Goal: Complete application form: Complete application form

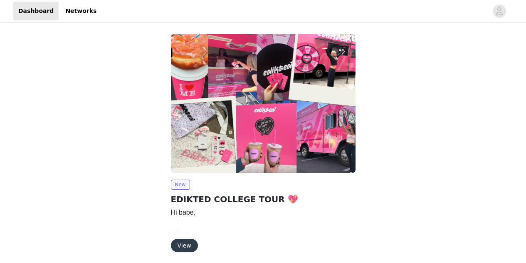
scroll to position [31, 0]
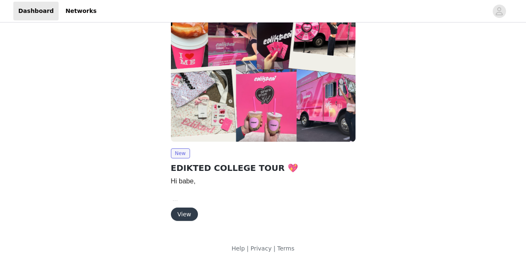
click at [188, 216] on button "View" at bounding box center [184, 213] width 27 height 13
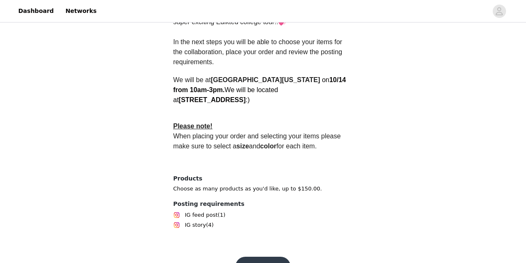
scroll to position [282, 0]
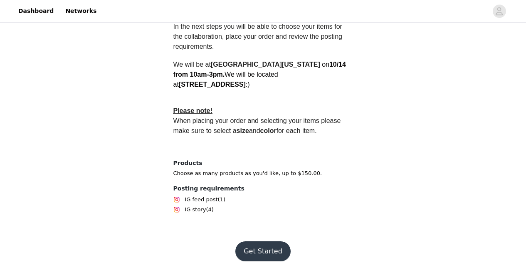
click at [249, 241] on button "Get Started" at bounding box center [262, 251] width 55 height 20
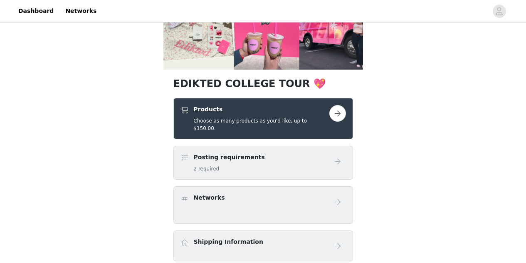
scroll to position [103, 0]
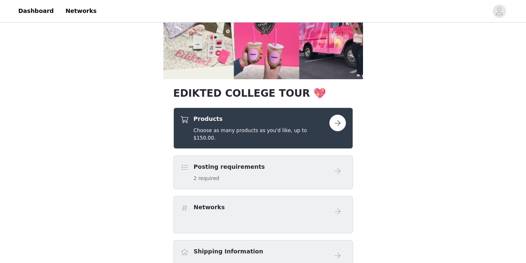
click at [338, 121] on button "button" at bounding box center [337, 122] width 17 height 17
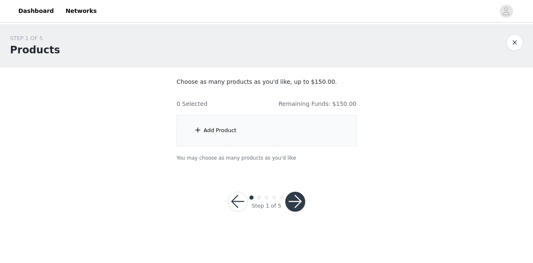
click at [193, 130] on div "Add Product" at bounding box center [266, 130] width 180 height 31
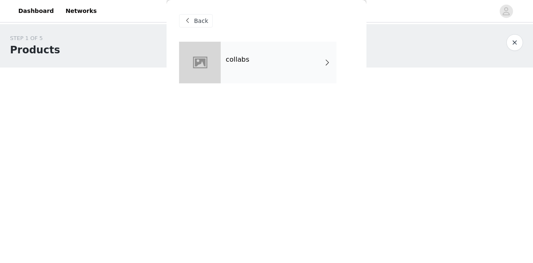
click at [279, 56] on div "collabs" at bounding box center [278, 63] width 116 height 42
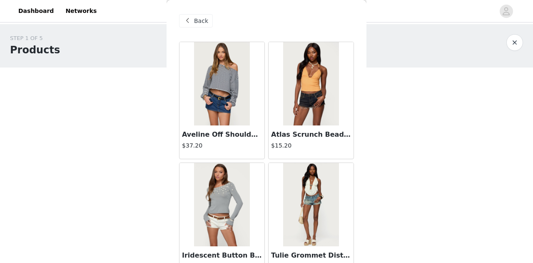
click at [192, 21] on div "Back" at bounding box center [196, 20] width 34 height 13
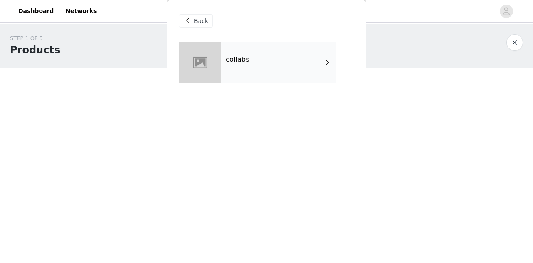
click at [191, 23] on span at bounding box center [187, 21] width 10 height 10
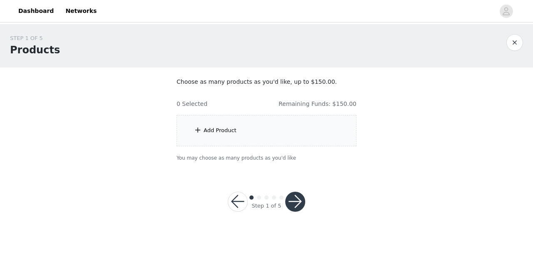
click at [298, 204] on button "button" at bounding box center [295, 201] width 20 height 20
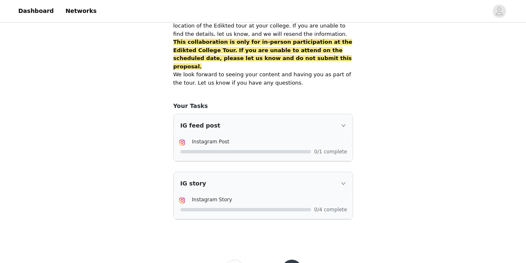
scroll to position [588, 0]
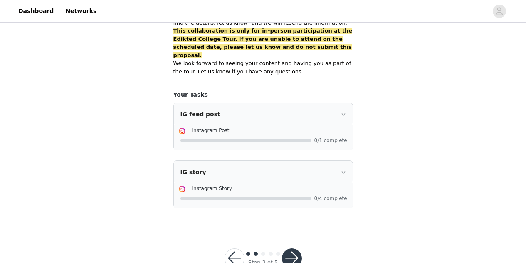
click at [236, 248] on button "button" at bounding box center [235, 258] width 20 height 20
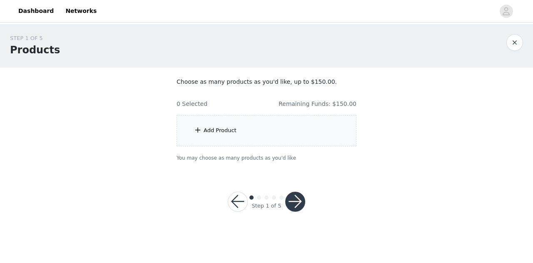
click at [220, 129] on div "Add Product" at bounding box center [219, 130] width 33 height 8
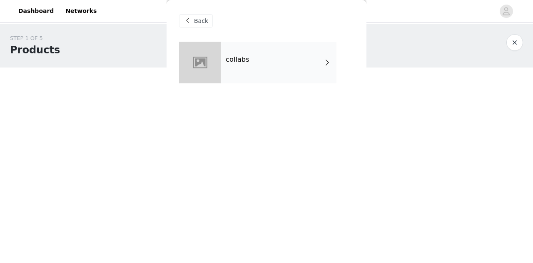
click at [278, 80] on div "collabs" at bounding box center [278, 63] width 116 height 42
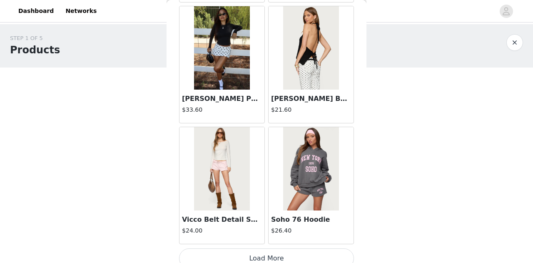
scroll to position [1011, 0]
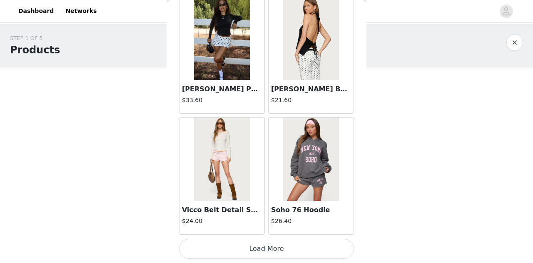
click at [265, 253] on button "Load More" at bounding box center [266, 248] width 175 height 20
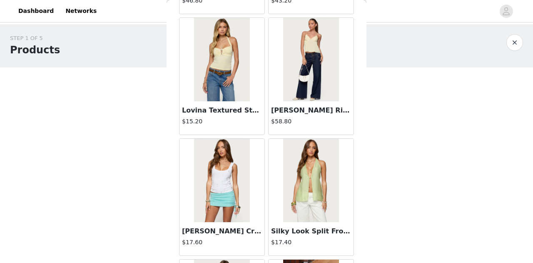
scroll to position [1593, 0]
click at [222, 208] on img at bounding box center [221, 180] width 55 height 83
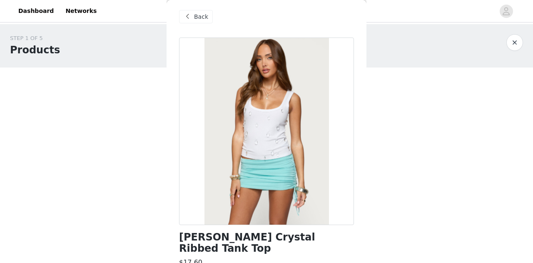
scroll to position [3, 0]
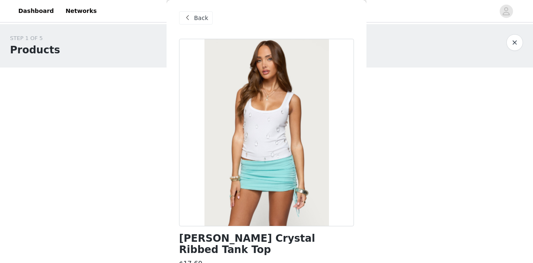
click at [197, 21] on span "Back" at bounding box center [201, 18] width 14 height 9
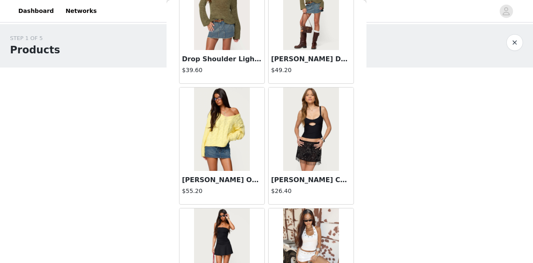
scroll to position [2127, 0]
click at [297, 129] on img at bounding box center [310, 128] width 55 height 83
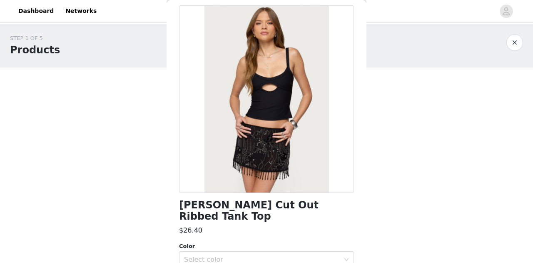
scroll to position [0, 0]
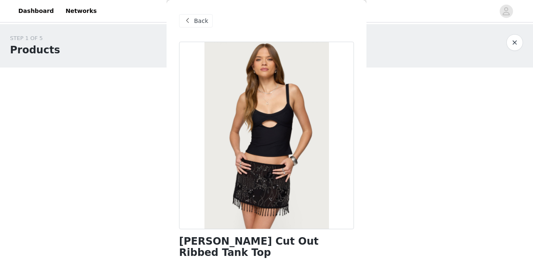
click at [183, 15] on div "Back" at bounding box center [196, 20] width 34 height 13
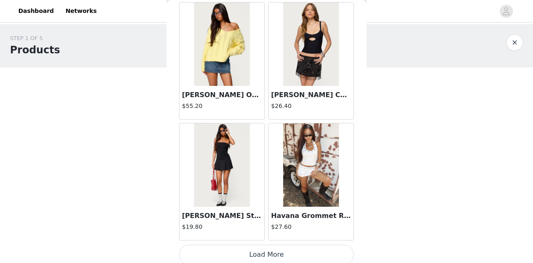
scroll to position [2217, 0]
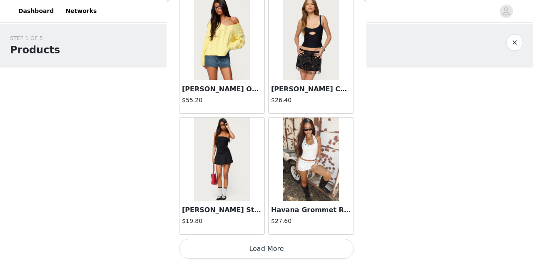
click at [281, 249] on button "Load More" at bounding box center [266, 248] width 175 height 20
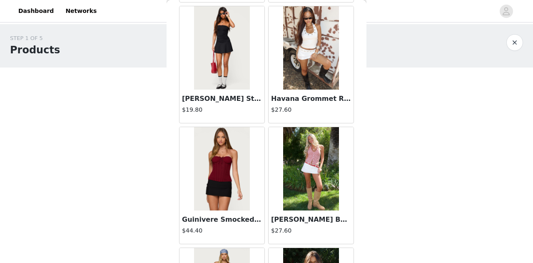
scroll to position [2328, 0]
click at [312, 113] on h4 "$27.60" at bounding box center [311, 110] width 80 height 9
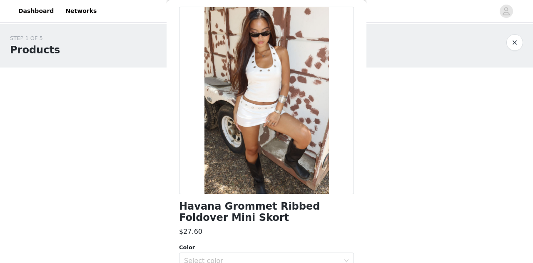
scroll to position [0, 0]
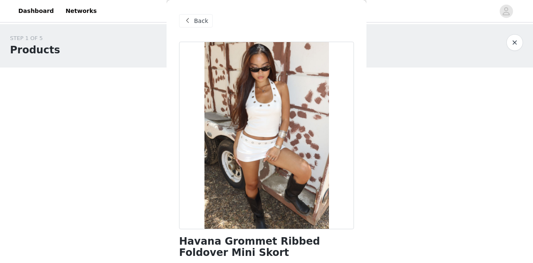
click at [193, 23] on div "Back" at bounding box center [196, 20] width 34 height 13
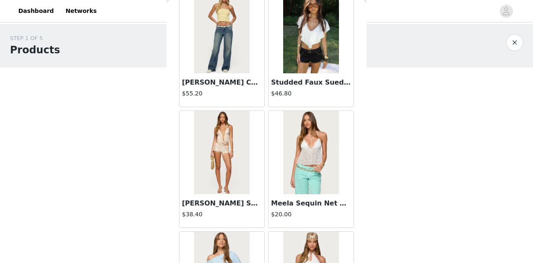
scroll to position [2586, 0]
click at [297, 77] on h3 "Studded Faux Suede Micro Shorts" at bounding box center [311, 82] width 80 height 10
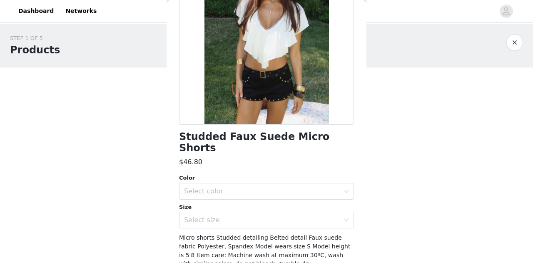
scroll to position [105, 0]
click at [278, 186] on div "Select color" at bounding box center [262, 190] width 156 height 8
click at [238, 196] on li "BLACK" at bounding box center [263, 197] width 168 height 13
click at [265, 215] on div "Select size" at bounding box center [262, 219] width 156 height 8
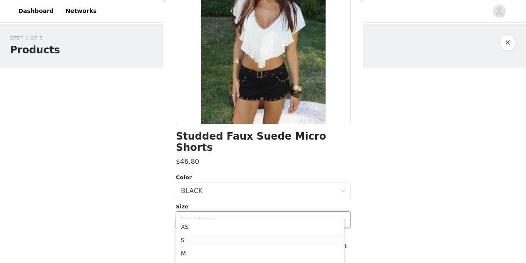
click at [205, 241] on li "S" at bounding box center [260, 239] width 168 height 13
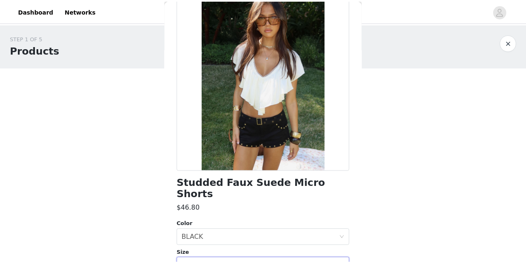
scroll to position [142, 0]
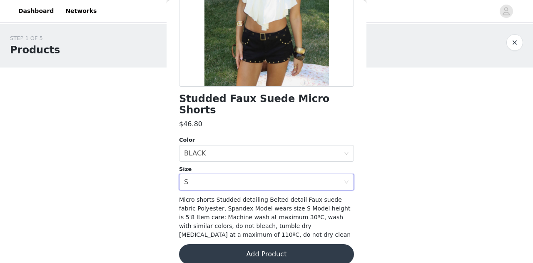
click at [268, 246] on button "Add Product" at bounding box center [266, 254] width 175 height 20
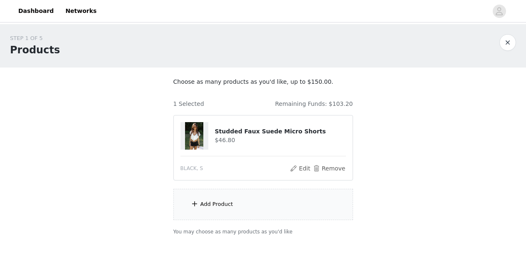
click at [206, 207] on div "Add Product" at bounding box center [217, 204] width 33 height 8
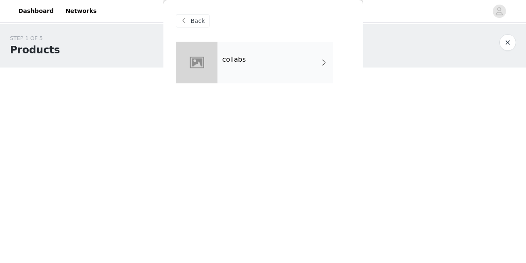
click at [260, 57] on div "collabs" at bounding box center [276, 63] width 116 height 42
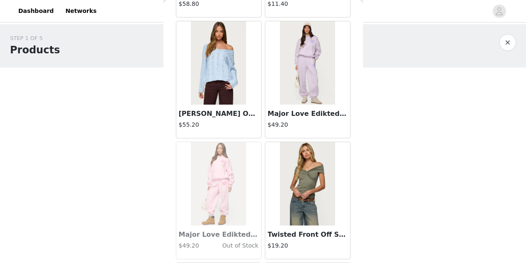
scroll to position [1011, 0]
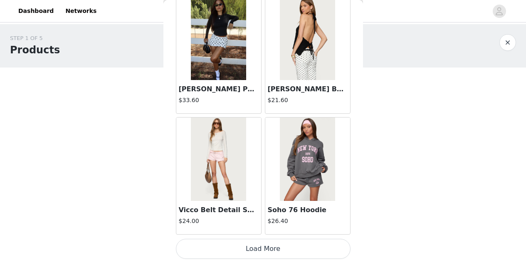
click at [256, 243] on button "Load More" at bounding box center [263, 248] width 175 height 20
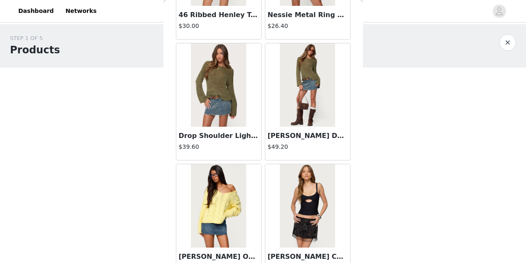
scroll to position [2217, 0]
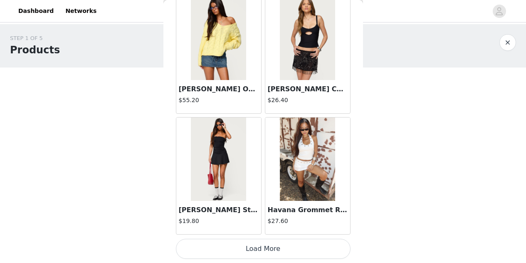
click at [258, 250] on button "Load More" at bounding box center [263, 248] width 175 height 20
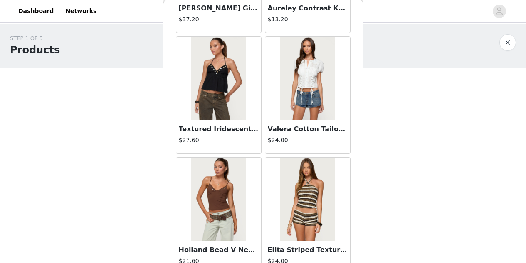
scroll to position [3424, 0]
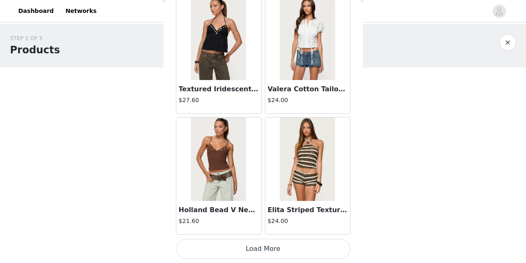
click at [278, 247] on button "Load More" at bounding box center [263, 248] width 175 height 20
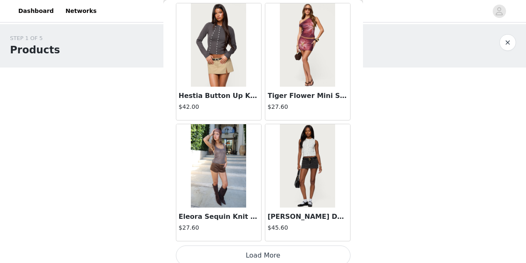
scroll to position [4624, 0]
click at [214, 225] on h4 "$27.60" at bounding box center [219, 227] width 80 height 9
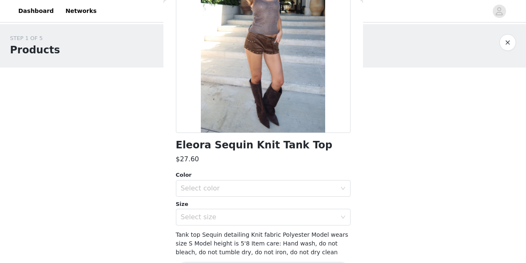
scroll to position [97, 0]
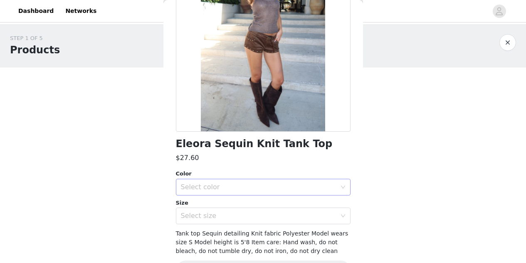
click at [254, 186] on div "Select color" at bounding box center [259, 187] width 156 height 8
click at [230, 205] on li "BROWN" at bounding box center [260, 204] width 168 height 13
click at [260, 214] on div "Select size" at bounding box center [259, 215] width 156 height 8
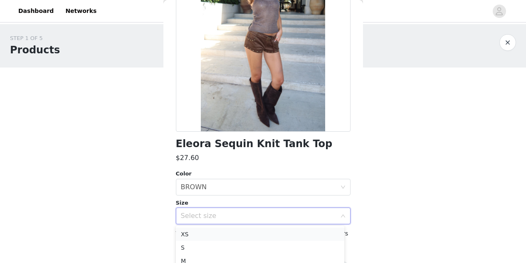
click at [213, 237] on li "XS" at bounding box center [260, 233] width 168 height 13
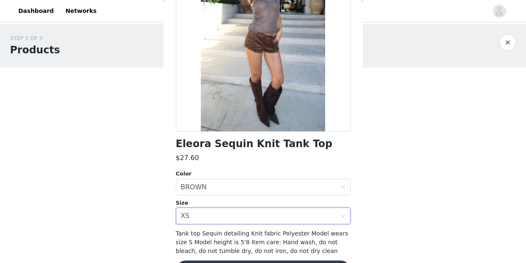
scroll to position [125, 0]
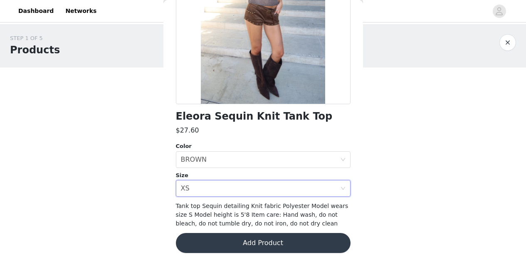
click at [271, 239] on button "Add Product" at bounding box center [263, 243] width 175 height 20
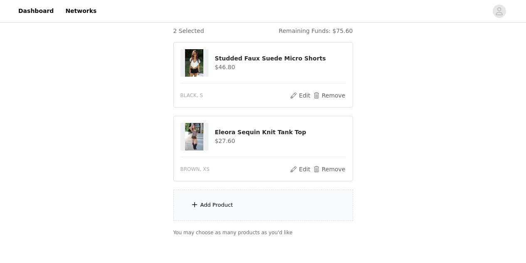
scroll to position [73, 0]
click at [253, 211] on div "Add Product" at bounding box center [263, 204] width 180 height 31
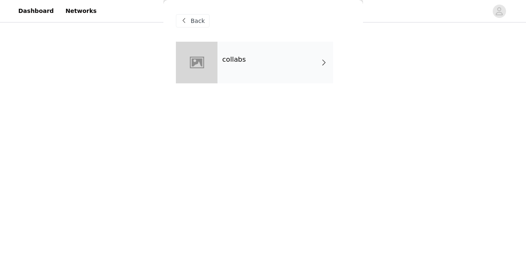
click at [278, 75] on div "collabs" at bounding box center [276, 63] width 116 height 42
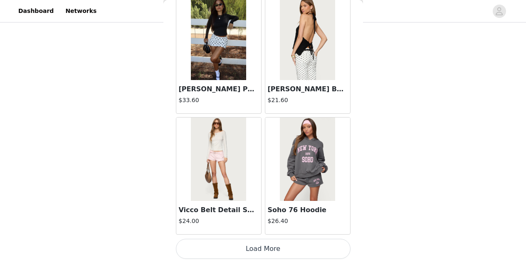
click at [235, 250] on button "Load More" at bounding box center [263, 248] width 175 height 20
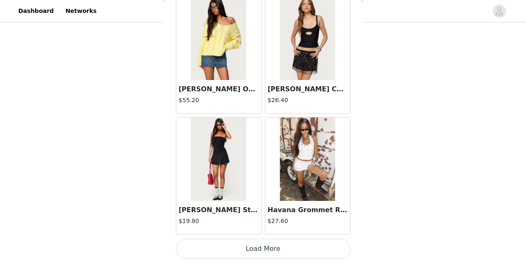
scroll to position [116, 0]
click at [263, 250] on button "Load More" at bounding box center [263, 248] width 175 height 20
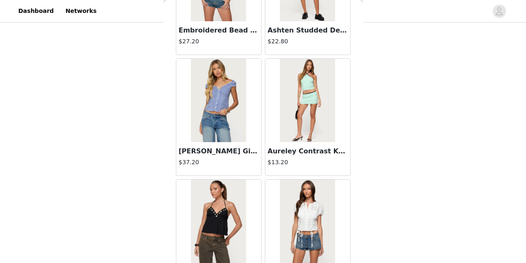
scroll to position [3424, 0]
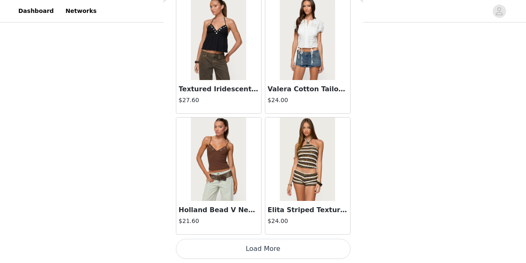
click at [256, 252] on button "Load More" at bounding box center [263, 248] width 175 height 20
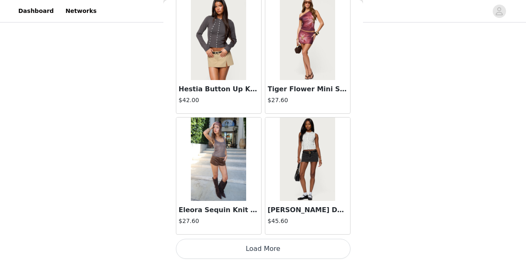
click at [263, 241] on button "Load More" at bounding box center [263, 248] width 175 height 20
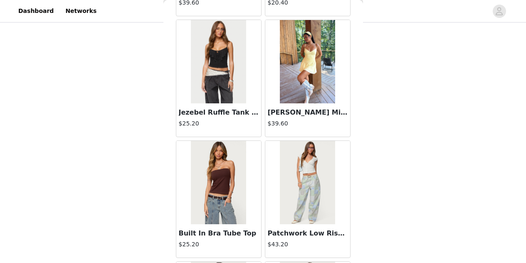
scroll to position [5836, 0]
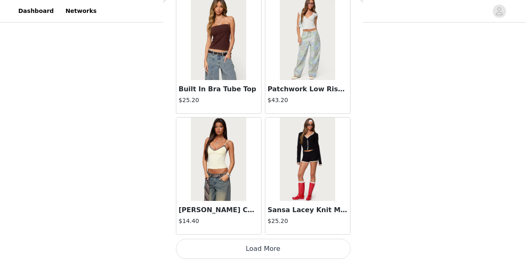
click at [280, 249] on button "Load More" at bounding box center [263, 248] width 175 height 20
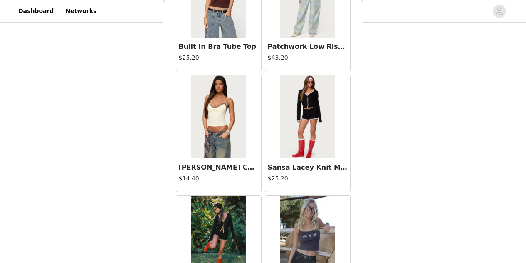
scroll to position [5879, 0]
drag, startPoint x: 307, startPoint y: 170, endPoint x: 285, endPoint y: 164, distance: 22.0
click at [285, 164] on h3 "Sansa Lacey Knit Micro Shorts" at bounding box center [308, 167] width 80 height 10
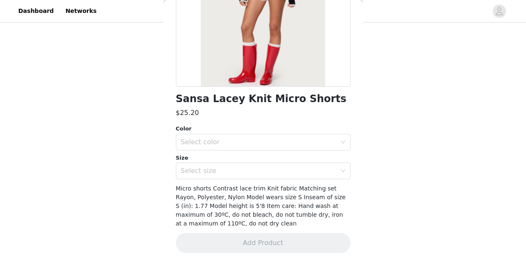
scroll to position [0, 0]
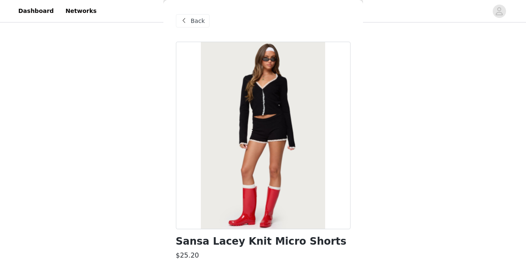
click at [188, 16] on span at bounding box center [184, 21] width 10 height 10
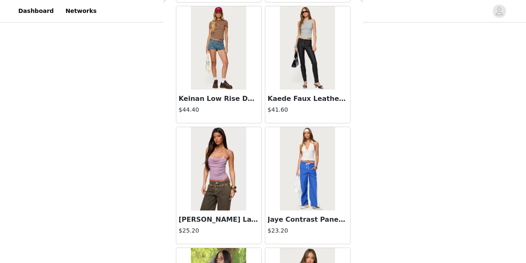
scroll to position [6795, 0]
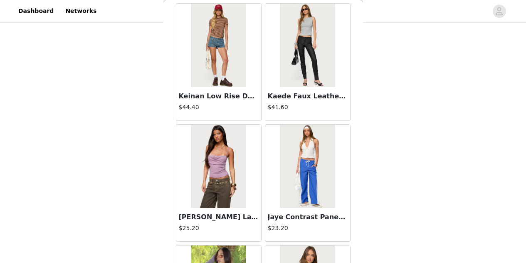
click at [218, 216] on h3 "[PERSON_NAME] Layered Lace Cowl Neck Top" at bounding box center [219, 217] width 80 height 10
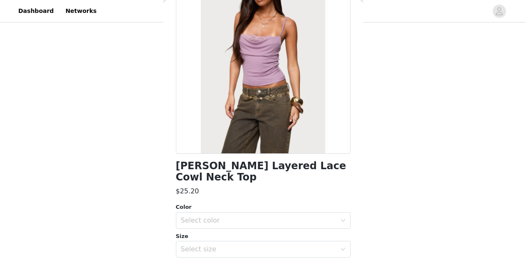
scroll to position [76, 0]
click at [248, 216] on div "Select color" at bounding box center [259, 220] width 156 height 8
click at [229, 226] on li "PURPLE" at bounding box center [260, 226] width 168 height 13
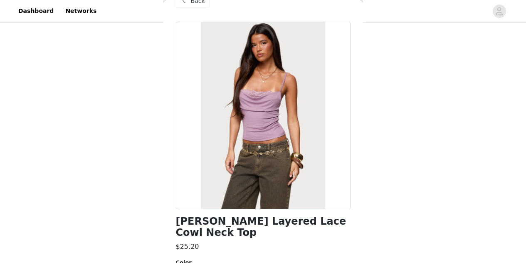
scroll to position [19, 0]
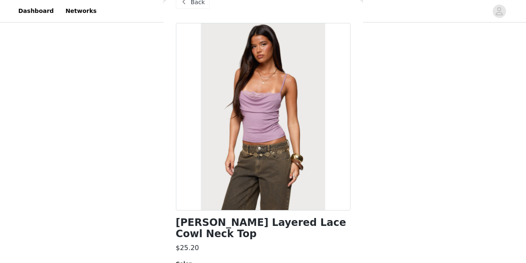
click at [194, 3] on span "Back" at bounding box center [198, 2] width 14 height 9
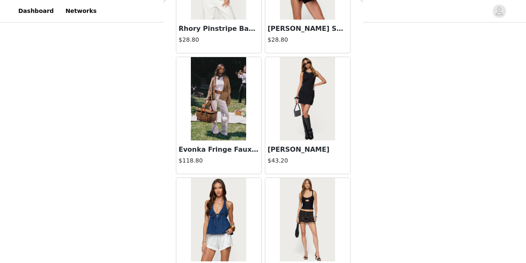
scroll to position [6427, 0]
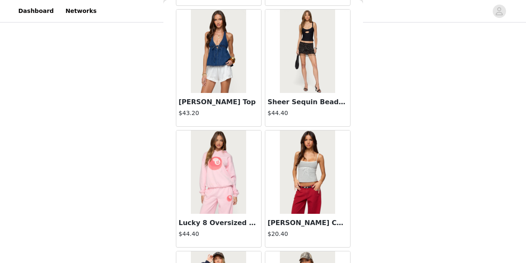
click at [233, 100] on h3 "[PERSON_NAME] Top" at bounding box center [219, 102] width 80 height 10
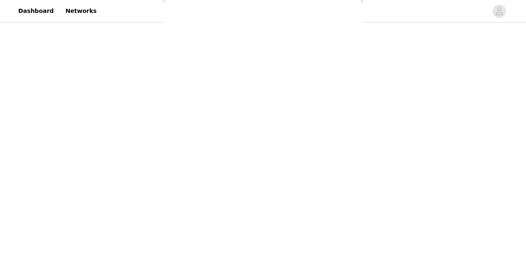
scroll to position [134, 0]
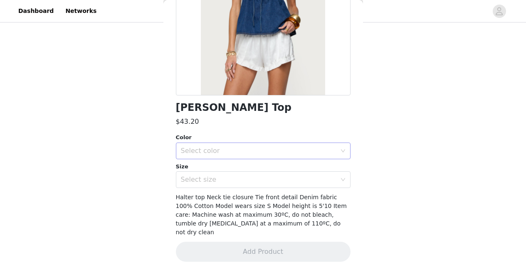
click at [311, 154] on div "Select color" at bounding box center [259, 150] width 156 height 8
click at [279, 172] on li "BLUE" at bounding box center [260, 168] width 168 height 13
click at [266, 192] on div "Safia Denim Halter Top $43.20 Color Select color BLUE Size Select size Halter t…" at bounding box center [263, 89] width 175 height 363
click at [238, 180] on div "Select size" at bounding box center [259, 179] width 156 height 8
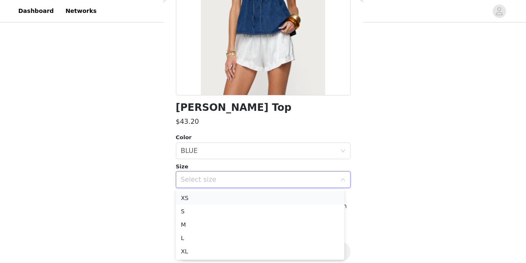
click at [218, 198] on li "XS" at bounding box center [260, 197] width 168 height 13
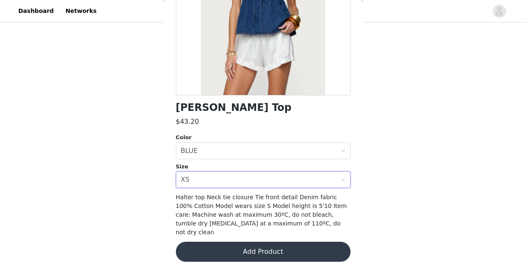
click at [274, 245] on button "Add Product" at bounding box center [263, 251] width 175 height 20
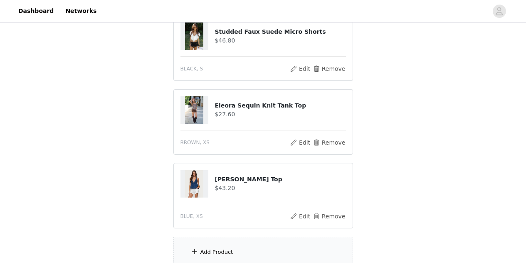
scroll to position [101, 0]
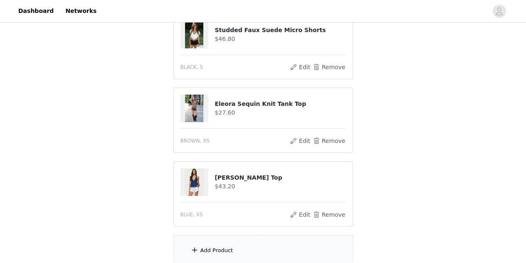
click at [258, 250] on div "Add Product" at bounding box center [263, 250] width 180 height 31
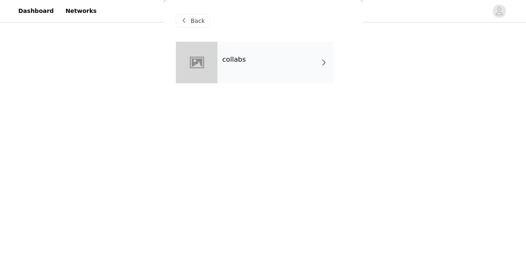
click at [255, 69] on div "collabs" at bounding box center [276, 63] width 116 height 42
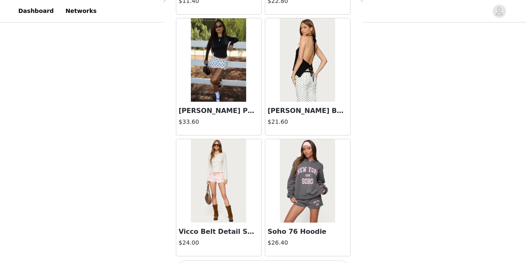
scroll to position [1011, 0]
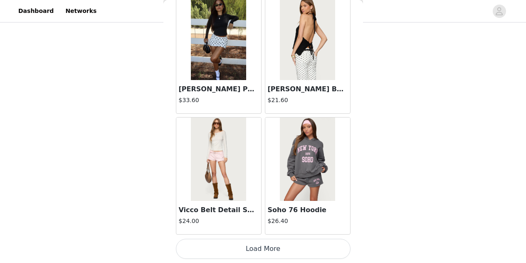
click at [265, 247] on button "Load More" at bounding box center [263, 248] width 175 height 20
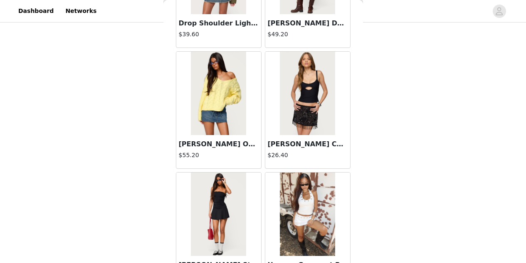
scroll to position [2217, 0]
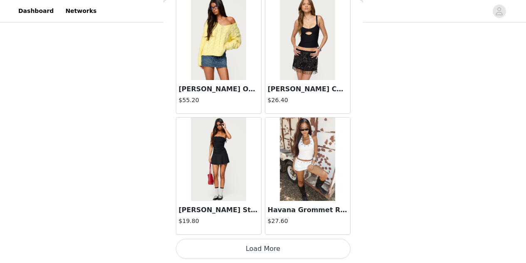
click at [272, 249] on button "Load More" at bounding box center [263, 248] width 175 height 20
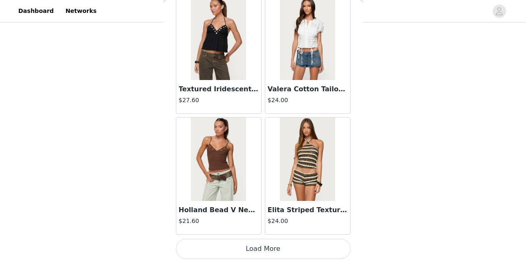
scroll to position [190, 0]
click at [289, 250] on button "Load More" at bounding box center [263, 248] width 175 height 20
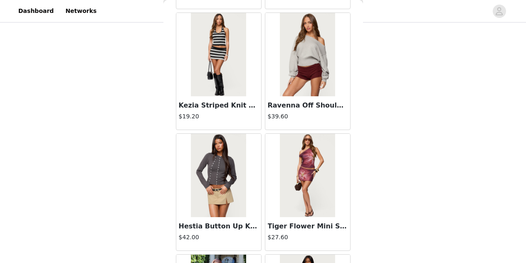
scroll to position [4630, 0]
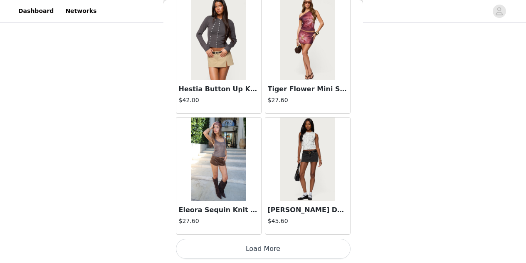
click at [260, 251] on button "Load More" at bounding box center [263, 248] width 175 height 20
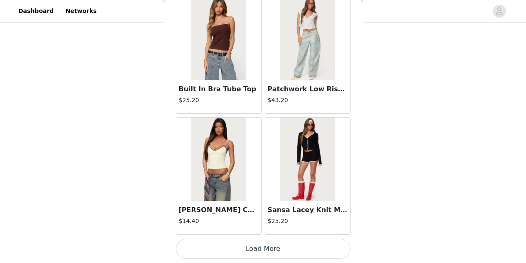
scroll to position [189, 0]
click at [248, 246] on button "Load More" at bounding box center [263, 248] width 175 height 20
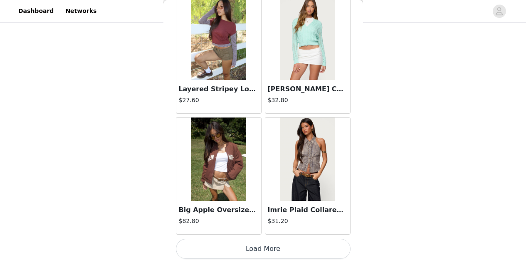
scroll to position [7043, 0]
click at [264, 250] on button "Load More" at bounding box center [263, 249] width 175 height 20
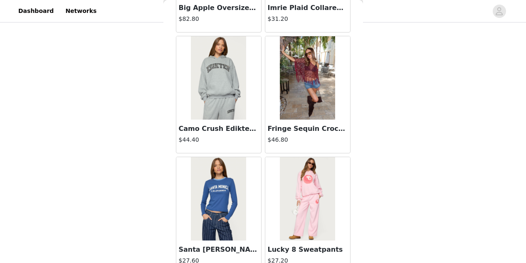
scroll to position [7244, 0]
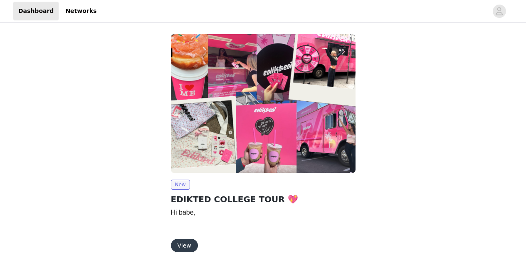
click at [179, 250] on button "View" at bounding box center [184, 244] width 27 height 13
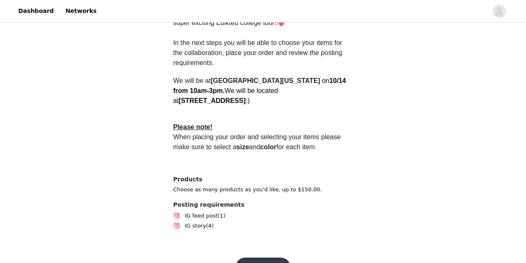
scroll to position [282, 0]
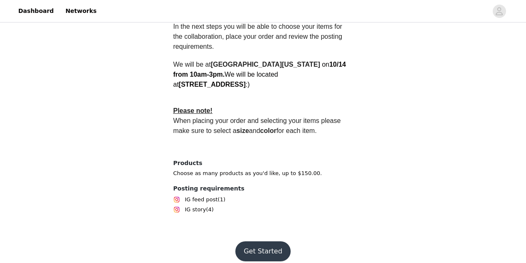
click at [265, 243] on button "Get Started" at bounding box center [262, 251] width 55 height 20
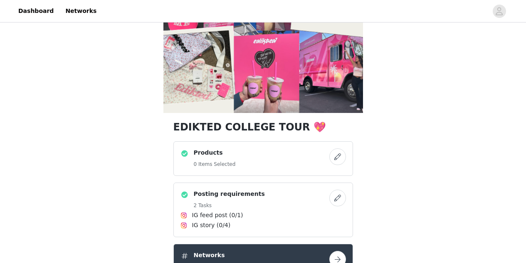
scroll to position [83, 0]
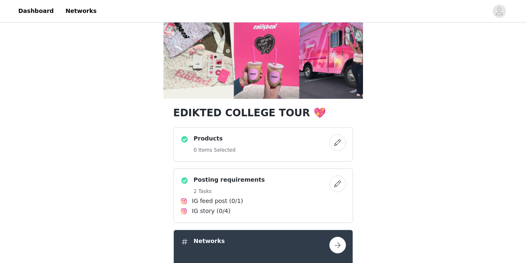
click at [337, 142] on button "button" at bounding box center [337, 142] width 17 height 17
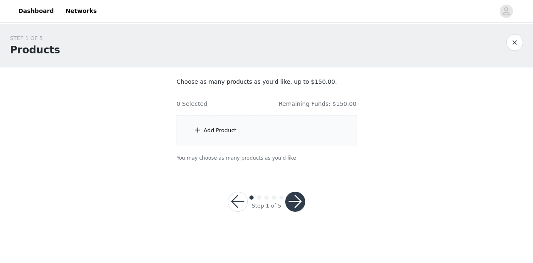
click at [236, 133] on div "Add Product" at bounding box center [266, 130] width 180 height 31
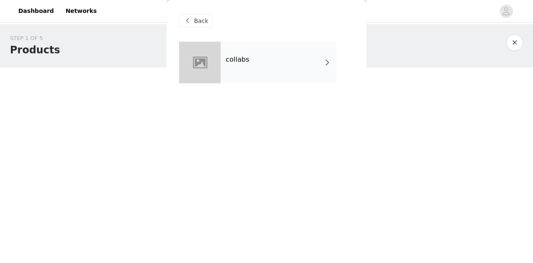
click at [251, 68] on div "collabs" at bounding box center [278, 63] width 116 height 42
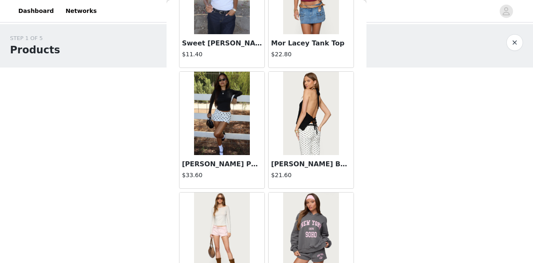
scroll to position [937, 0]
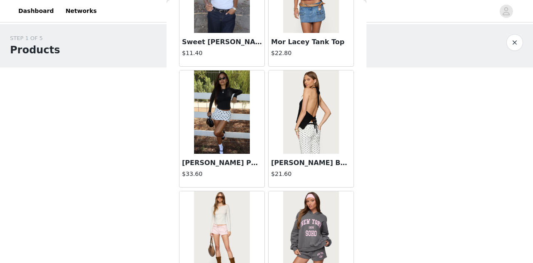
click at [289, 162] on h3 "[PERSON_NAME] Backless Crochet Halter Top" at bounding box center [311, 163] width 80 height 10
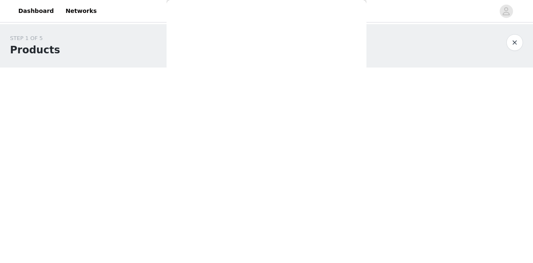
scroll to position [0, 0]
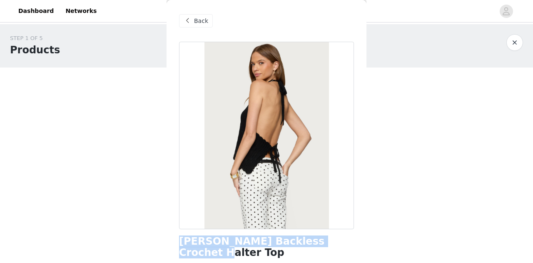
drag, startPoint x: 179, startPoint y: 243, endPoint x: 326, endPoint y: 243, distance: 146.4
click at [326, 243] on div "[PERSON_NAME] Backless Crochet Halter Top" at bounding box center [266, 246] width 175 height 22
copy h1 "[PERSON_NAME] Backless Crochet Halter Top"
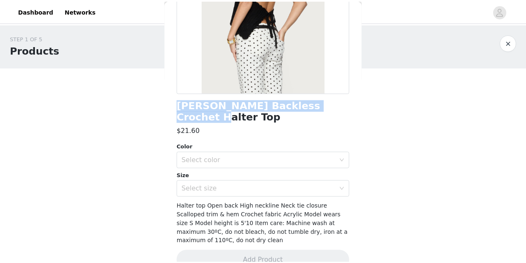
scroll to position [138, 0]
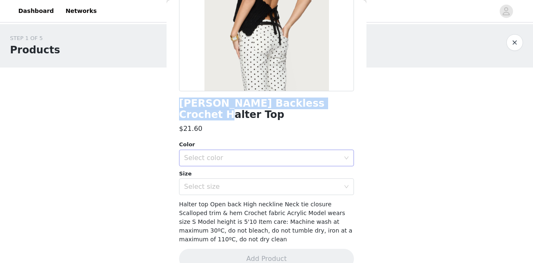
click at [220, 154] on div "Select color" at bounding box center [262, 158] width 156 height 8
click at [223, 162] on li "BLACK" at bounding box center [263, 164] width 168 height 13
click at [209, 182] on div "Select size" at bounding box center [262, 186] width 156 height 8
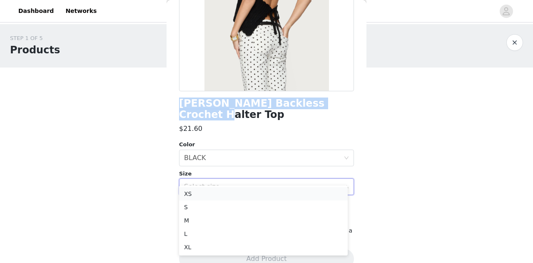
click at [216, 195] on li "XS" at bounding box center [263, 193] width 168 height 13
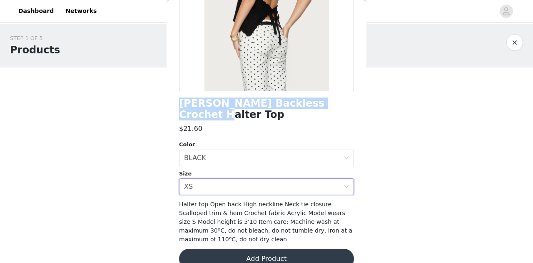
click at [265, 248] on button "Add Product" at bounding box center [266, 258] width 175 height 20
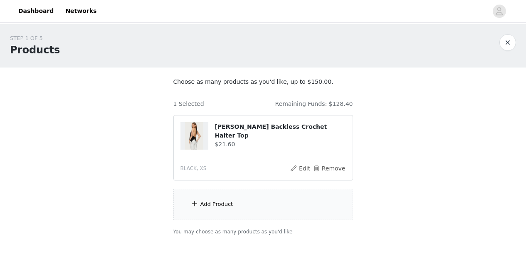
click at [197, 205] on span at bounding box center [195, 203] width 8 height 10
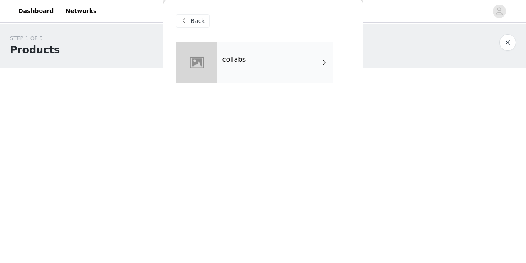
click at [278, 66] on div "collabs" at bounding box center [276, 63] width 116 height 42
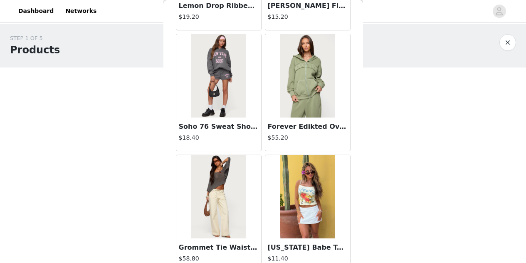
scroll to position [370, 0]
click at [209, 141] on h4 "$18.40" at bounding box center [219, 137] width 80 height 9
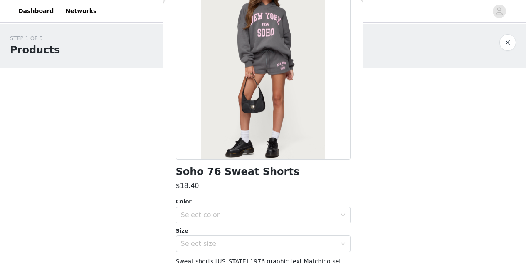
scroll to position [91, 0]
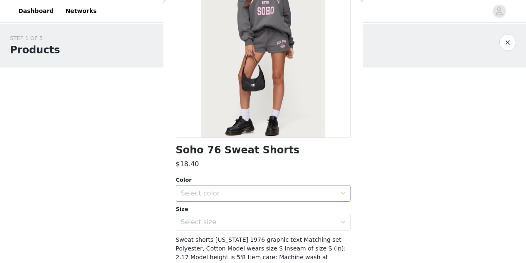
click at [287, 194] on div "Select color" at bounding box center [259, 193] width 156 height 8
click at [250, 211] on li "GRAY" at bounding box center [260, 211] width 168 height 13
click at [232, 220] on div "Select size" at bounding box center [259, 222] width 156 height 8
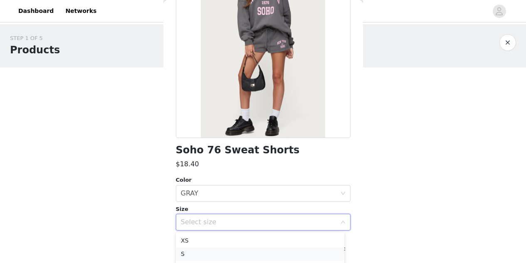
click at [213, 250] on li "S" at bounding box center [260, 253] width 168 height 13
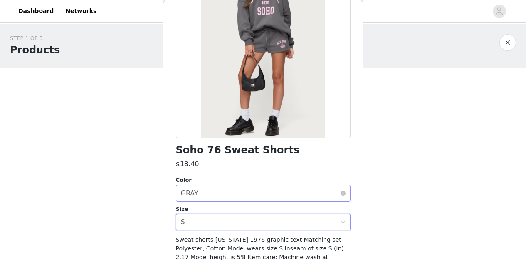
scroll to position [142, 0]
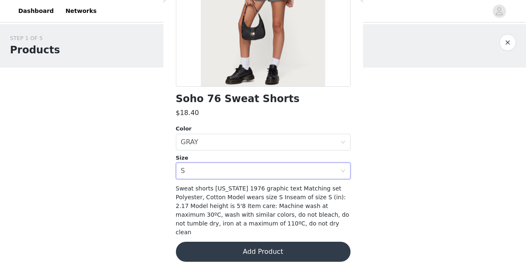
click at [260, 246] on button "Add Product" at bounding box center [263, 251] width 175 height 20
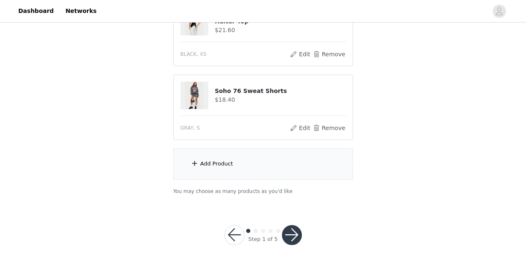
scroll to position [114, 0]
click at [240, 165] on div "Add Product" at bounding box center [263, 163] width 180 height 31
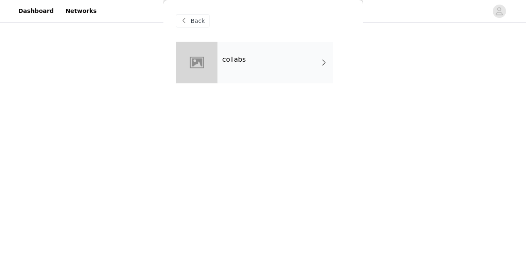
click at [287, 61] on div "collabs" at bounding box center [276, 63] width 116 height 42
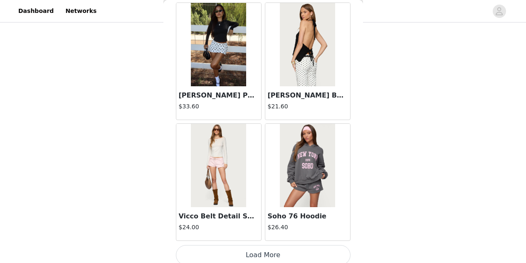
scroll to position [1006, 0]
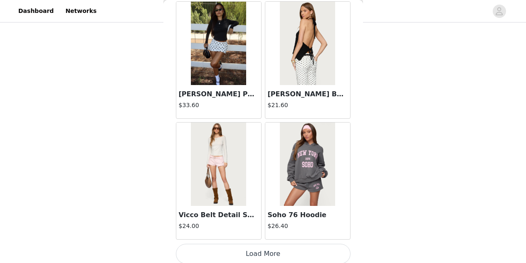
click at [308, 193] on img at bounding box center [307, 163] width 55 height 83
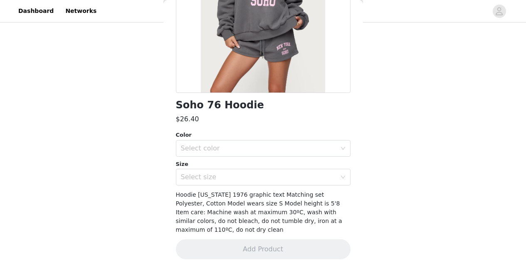
scroll to position [136, 0]
click at [233, 150] on div "Select color" at bounding box center [259, 148] width 156 height 8
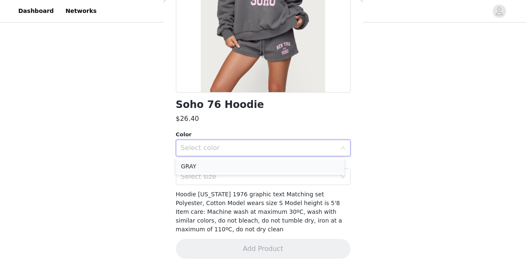
click at [233, 159] on li "GRAY" at bounding box center [260, 165] width 168 height 13
click at [233, 176] on div "Select size" at bounding box center [259, 176] width 156 height 8
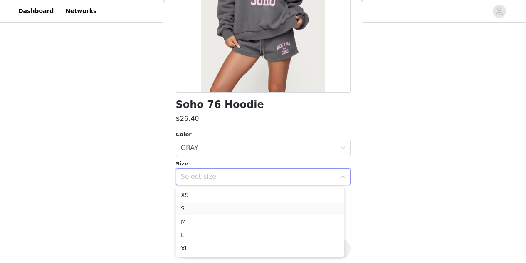
click at [211, 212] on li "S" at bounding box center [260, 207] width 168 height 13
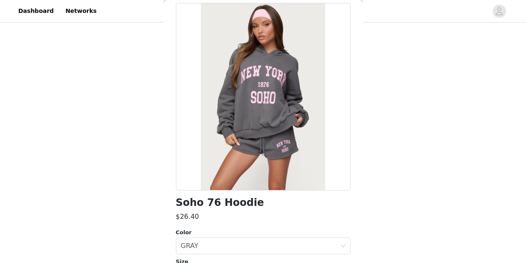
scroll to position [142, 0]
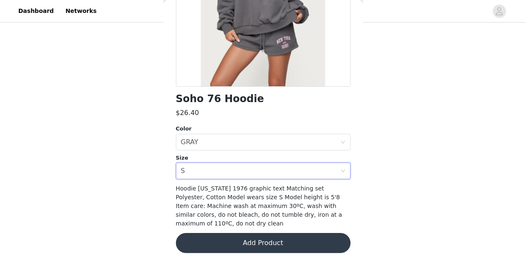
click at [268, 244] on button "Add Product" at bounding box center [263, 243] width 175 height 20
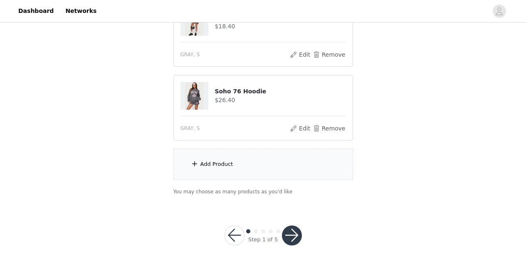
scroll to position [189, 0]
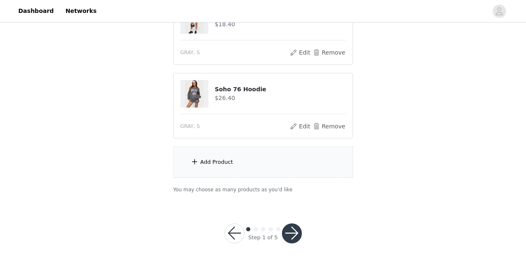
click at [244, 169] on div "Add Product" at bounding box center [263, 161] width 180 height 31
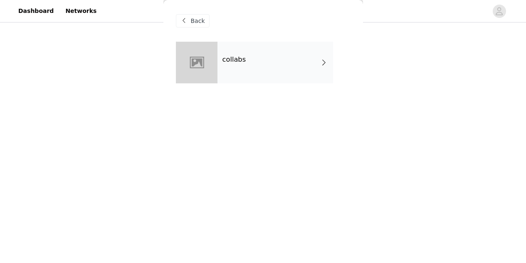
click at [284, 59] on div "collabs" at bounding box center [276, 63] width 116 height 42
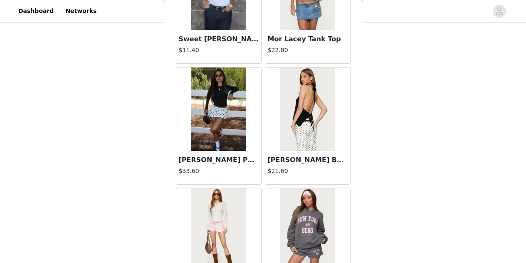
scroll to position [1011, 0]
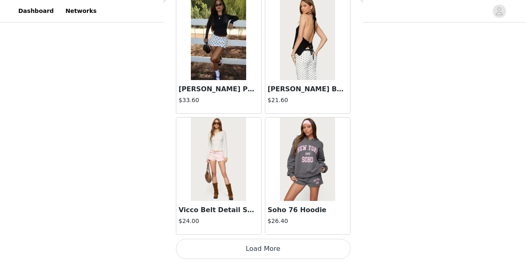
click at [248, 248] on button "Load More" at bounding box center [263, 248] width 175 height 20
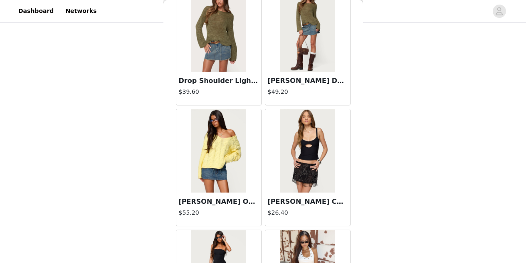
scroll to position [2217, 0]
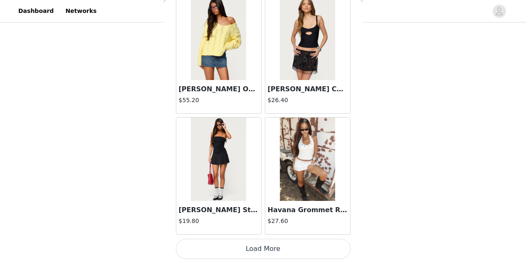
click at [272, 245] on button "Load More" at bounding box center [263, 248] width 175 height 20
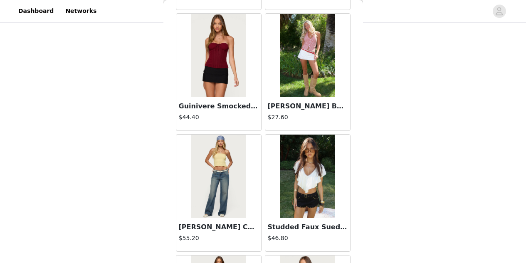
scroll to position [2442, 0]
click at [292, 214] on img at bounding box center [307, 175] width 55 height 83
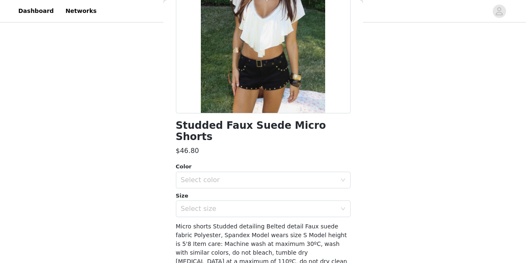
scroll to position [116, 0]
click at [211, 175] on div "Select color" at bounding box center [259, 179] width 156 height 8
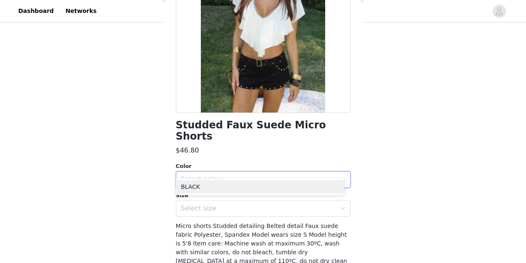
click at [214, 179] on ul "BLACK" at bounding box center [260, 186] width 168 height 17
click at [216, 185] on li "BLACK" at bounding box center [260, 186] width 168 height 13
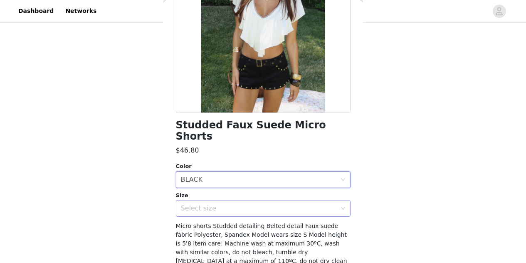
click at [219, 204] on div "Select size" at bounding box center [259, 208] width 156 height 8
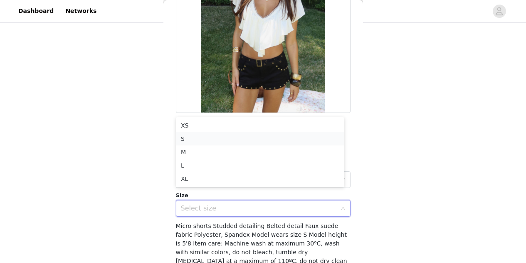
click at [187, 140] on li "S" at bounding box center [260, 138] width 168 height 13
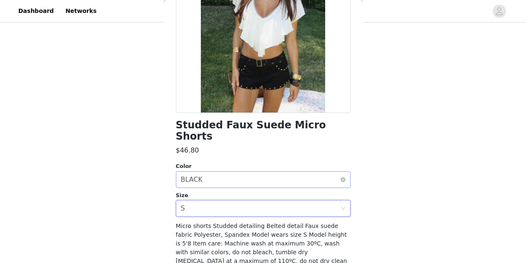
scroll to position [142, 0]
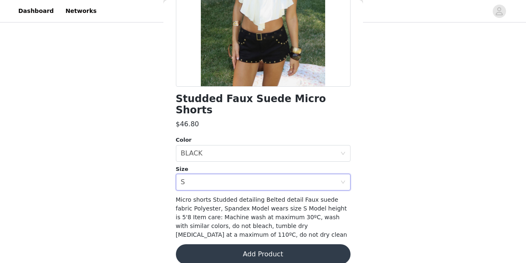
click at [235, 244] on button "Add Product" at bounding box center [263, 254] width 175 height 20
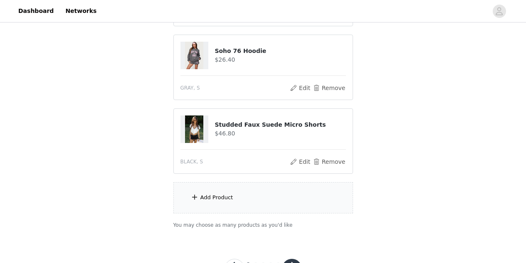
scroll to position [233, 0]
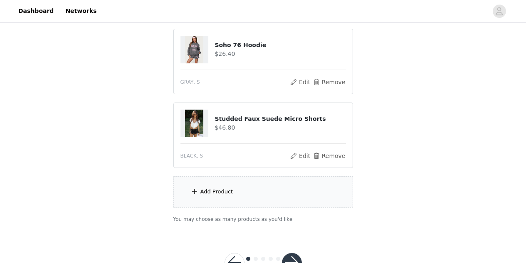
click at [259, 189] on div "Add Product" at bounding box center [263, 191] width 180 height 31
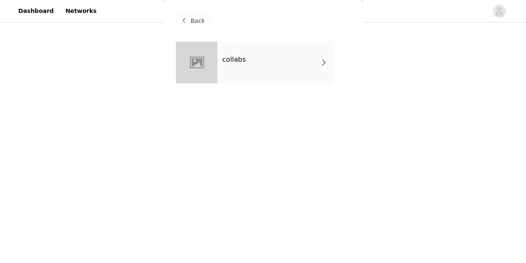
click at [293, 58] on div "collabs" at bounding box center [276, 63] width 116 height 42
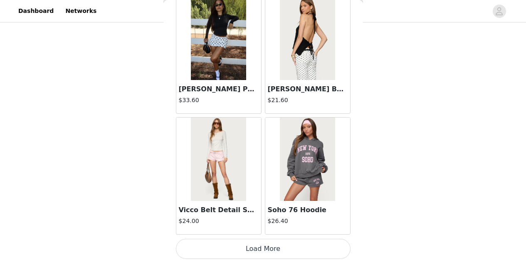
click at [238, 246] on button "Load More" at bounding box center [263, 248] width 175 height 20
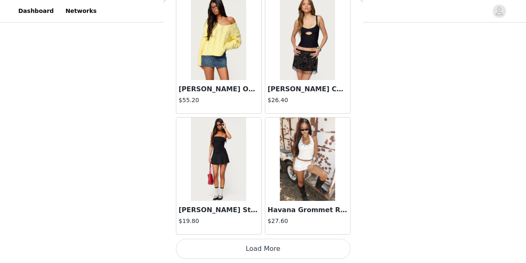
click at [251, 252] on button "Load More" at bounding box center [263, 248] width 175 height 20
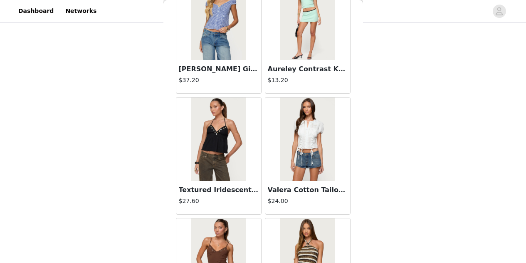
scroll to position [3424, 0]
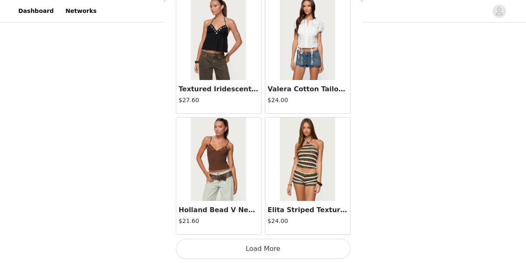
click at [237, 250] on button "Load More" at bounding box center [263, 248] width 175 height 20
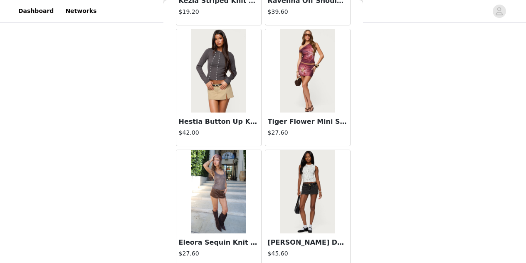
scroll to position [4630, 0]
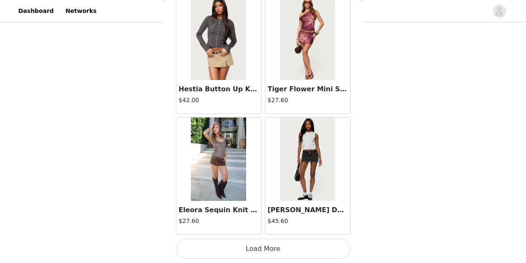
click at [254, 248] on button "Load More" at bounding box center [263, 248] width 175 height 20
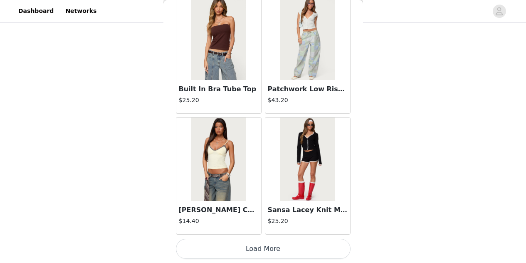
scroll to position [263, 0]
click at [274, 252] on button "Load More" at bounding box center [263, 248] width 175 height 20
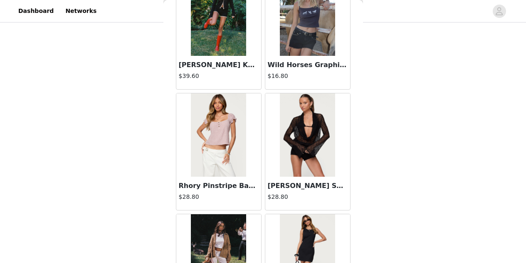
scroll to position [6102, 0]
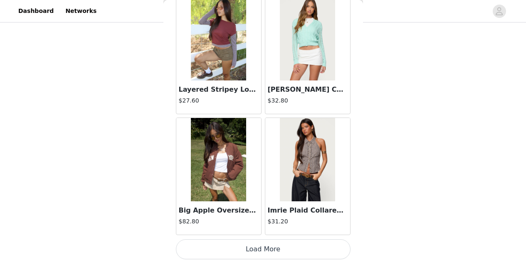
click at [255, 254] on button "Load More" at bounding box center [263, 249] width 175 height 20
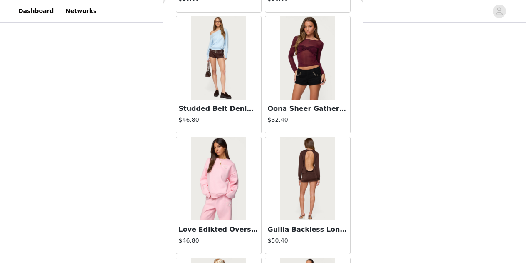
scroll to position [7627, 0]
click at [299, 115] on h4 "$32.40" at bounding box center [308, 119] width 80 height 9
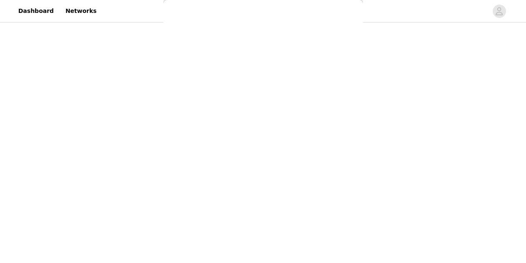
scroll to position [0, 0]
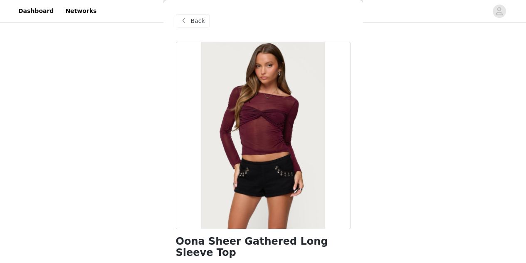
click at [192, 21] on span "Back" at bounding box center [198, 21] width 14 height 9
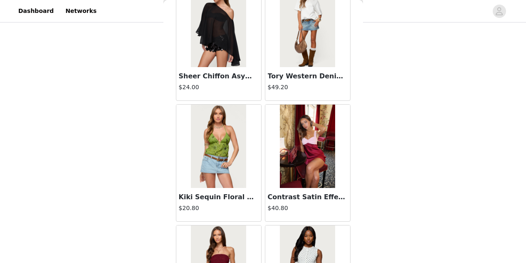
scroll to position [8249, 0]
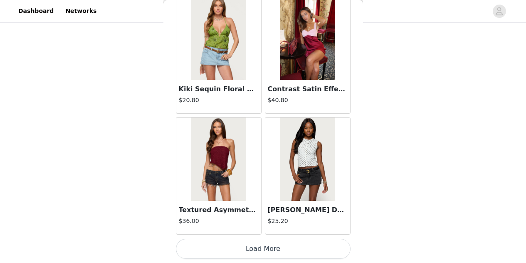
click at [265, 251] on button "Load More" at bounding box center [263, 248] width 175 height 20
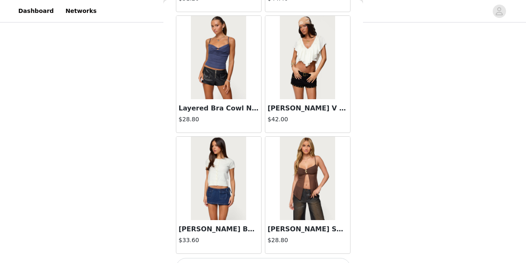
scroll to position [9456, 0]
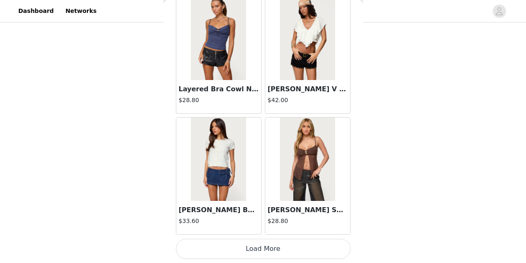
click at [266, 244] on button "Load More" at bounding box center [263, 248] width 175 height 20
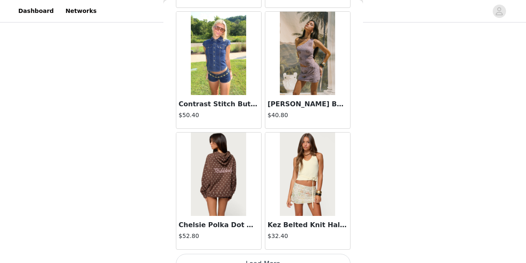
scroll to position [10662, 0]
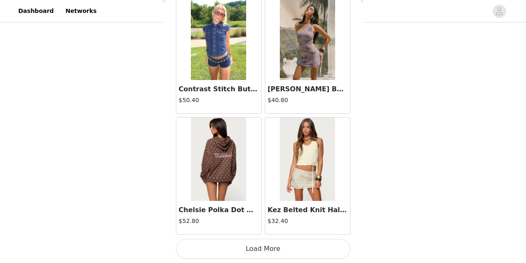
click at [270, 250] on button "Load More" at bounding box center [263, 248] width 175 height 20
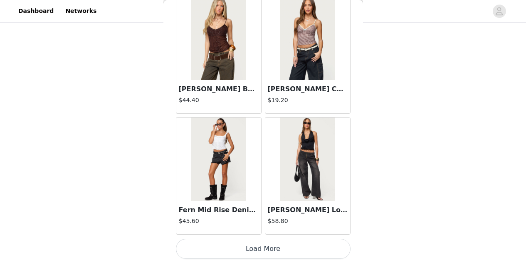
scroll to position [11868, 0]
click at [275, 244] on button "Load More" at bounding box center [263, 249] width 175 height 20
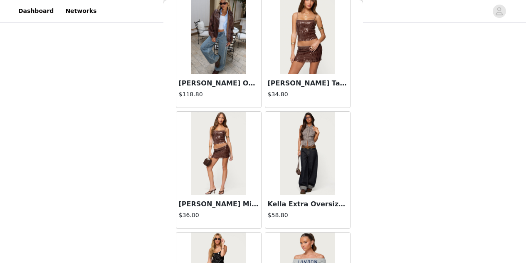
scroll to position [13075, 0]
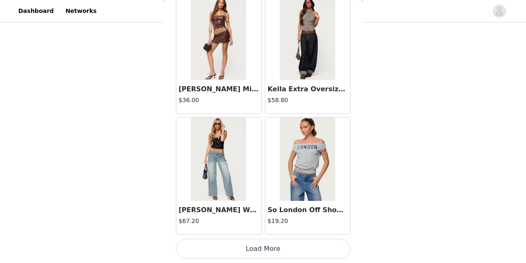
click at [268, 247] on button "Load More" at bounding box center [263, 248] width 175 height 20
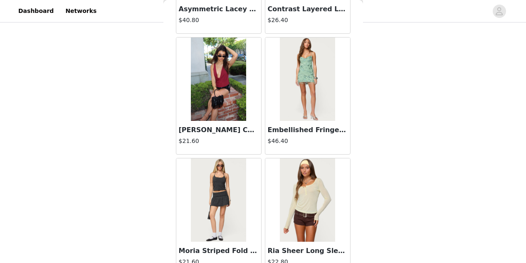
scroll to position [13762, 0]
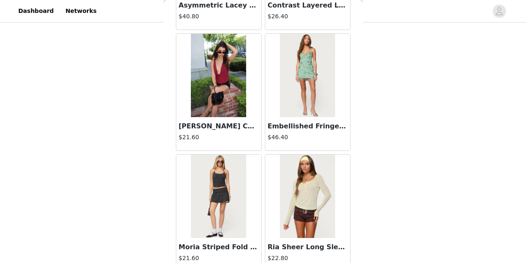
click at [216, 137] on h4 "$21.60" at bounding box center [219, 137] width 80 height 9
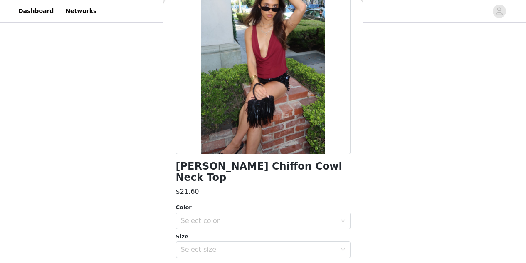
scroll to position [78, 0]
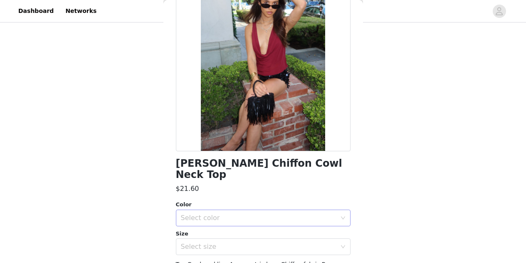
click at [193, 218] on div "Select color" at bounding box center [259, 217] width 156 height 8
click at [212, 232] on li "BURGUNDY" at bounding box center [260, 235] width 168 height 13
click at [211, 244] on div "Select size" at bounding box center [259, 246] width 156 height 8
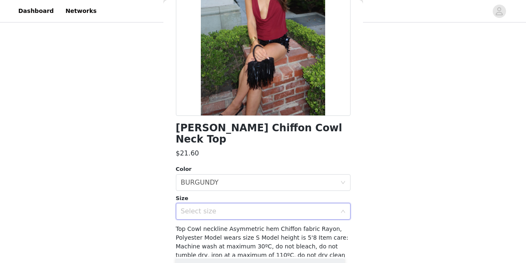
scroll to position [114, 0]
click at [203, 213] on div "Select size" at bounding box center [259, 210] width 156 height 8
click at [203, 208] on div "Select size" at bounding box center [259, 210] width 156 height 8
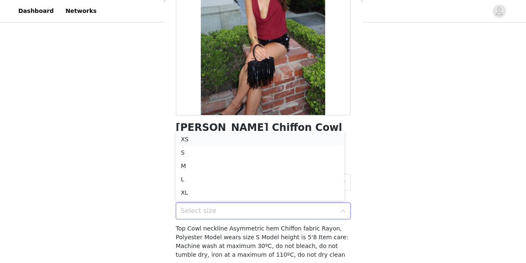
click at [184, 141] on li "XS" at bounding box center [260, 138] width 168 height 13
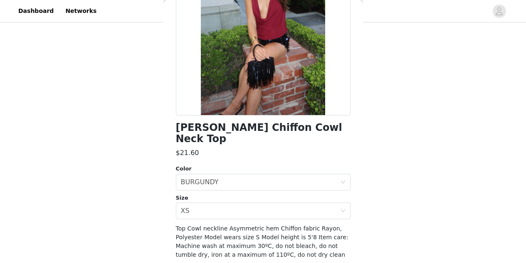
drag, startPoint x: 176, startPoint y: 130, endPoint x: 223, endPoint y: 142, distance: 48.0
click at [223, 142] on h1 "[PERSON_NAME] Chiffon Cowl Neck Top" at bounding box center [263, 133] width 175 height 22
copy h1 "[PERSON_NAME] Chiffon Cowl Neck Top"
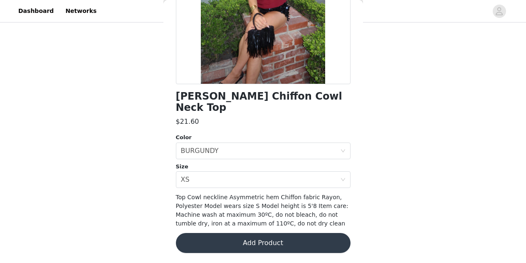
click at [244, 242] on button "Add Product" at bounding box center [263, 243] width 175 height 20
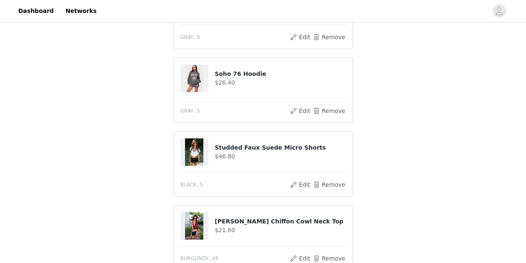
scroll to position [337, 0]
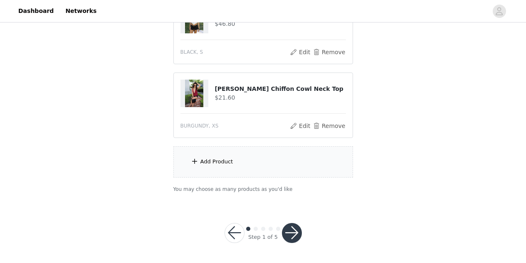
click at [242, 167] on div "Add Product" at bounding box center [263, 161] width 180 height 31
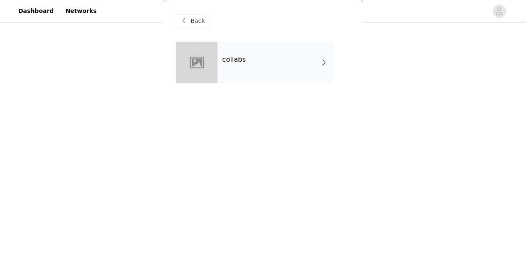
click at [246, 67] on div "collabs" at bounding box center [276, 63] width 116 height 42
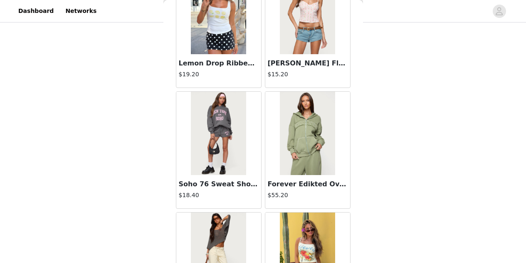
scroll to position [0, 0]
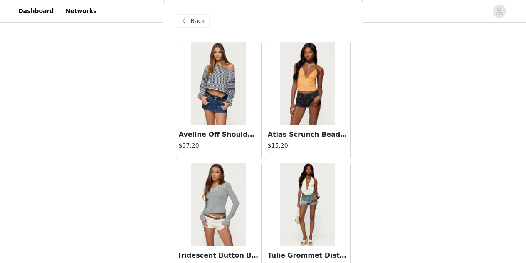
click at [195, 15] on div "Back" at bounding box center [193, 20] width 34 height 13
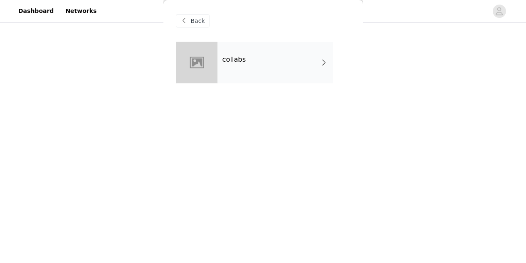
scroll to position [26, 0]
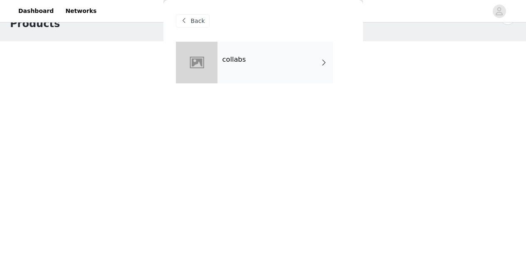
click at [190, 20] on div "Back" at bounding box center [193, 20] width 34 height 13
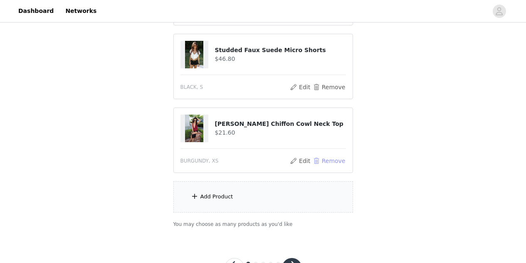
scroll to position [305, 0]
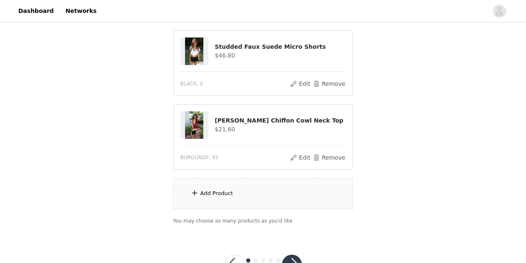
click at [265, 187] on div "Add Product" at bounding box center [263, 193] width 180 height 31
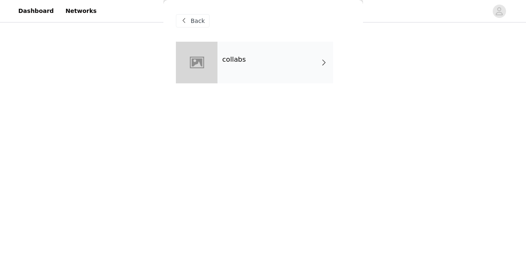
click at [297, 72] on div "collabs" at bounding box center [276, 63] width 116 height 42
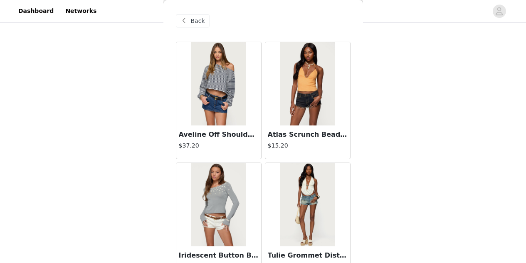
click at [311, 146] on h4 "$15.20" at bounding box center [308, 145] width 80 height 9
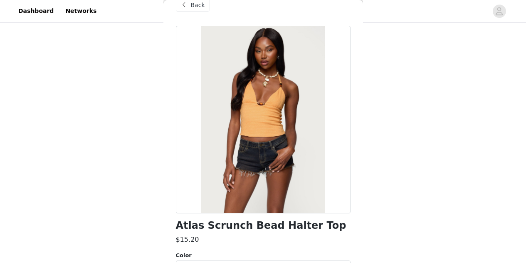
scroll to position [13, 0]
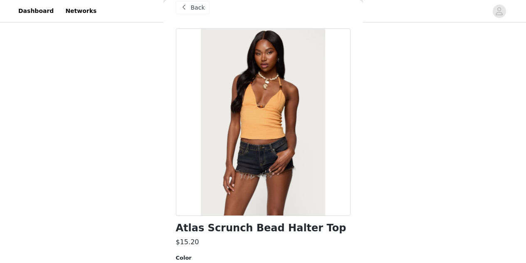
click at [198, 5] on span "Back" at bounding box center [198, 7] width 14 height 9
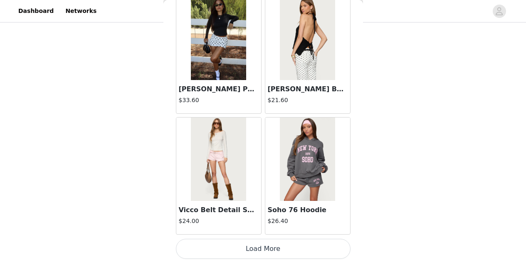
scroll to position [337, 0]
click at [235, 255] on button "Load More" at bounding box center [263, 248] width 175 height 20
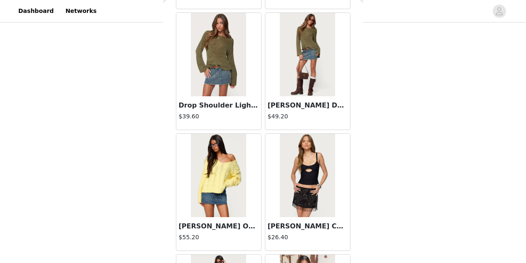
scroll to position [2217, 0]
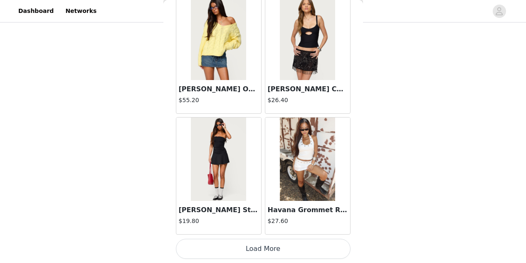
click at [262, 254] on button "Load More" at bounding box center [263, 248] width 175 height 20
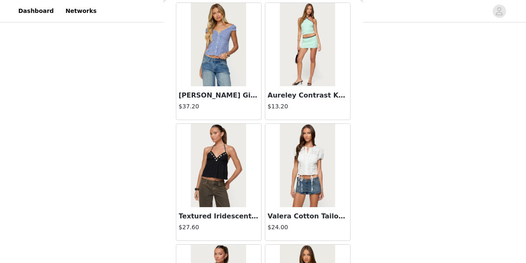
scroll to position [3424, 0]
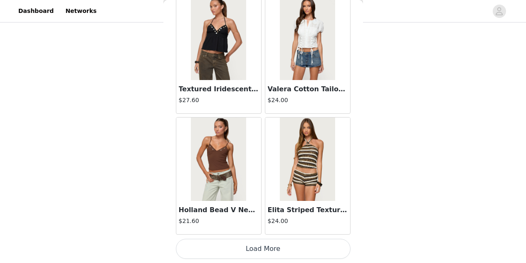
click at [284, 251] on button "Load More" at bounding box center [263, 248] width 175 height 20
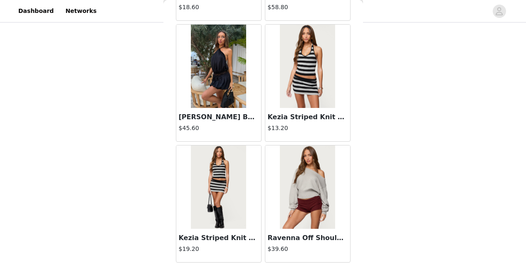
scroll to position [4361, 0]
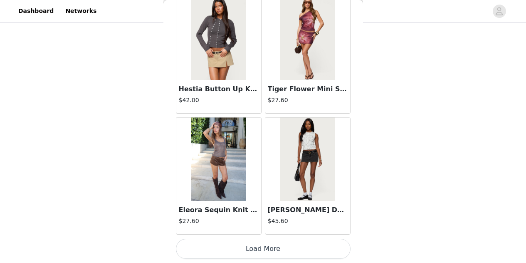
click at [254, 235] on div "Eleora Sequin Knit Tank Top $27.60" at bounding box center [218, 175] width 89 height 121
click at [256, 243] on button "Load More" at bounding box center [263, 248] width 175 height 20
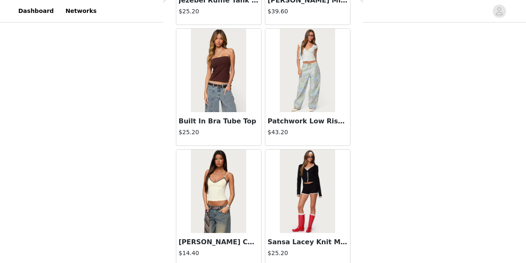
scroll to position [5836, 0]
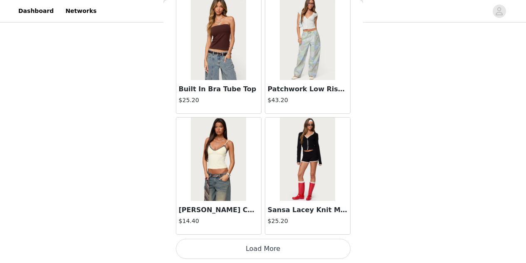
click at [261, 245] on button "Load More" at bounding box center [263, 248] width 175 height 20
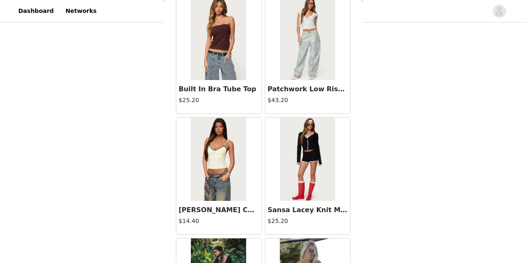
scroll to position [5982, 0]
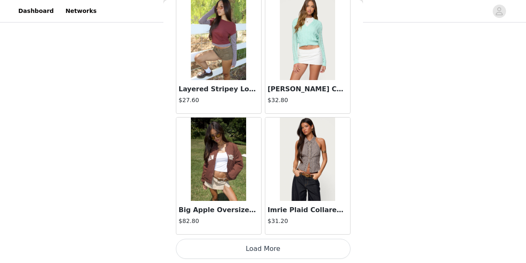
click at [288, 249] on button "Load More" at bounding box center [263, 248] width 175 height 20
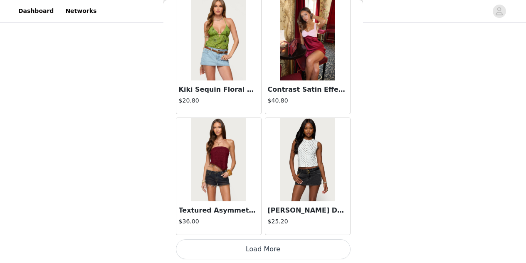
click at [277, 248] on button "Load More" at bounding box center [263, 249] width 175 height 20
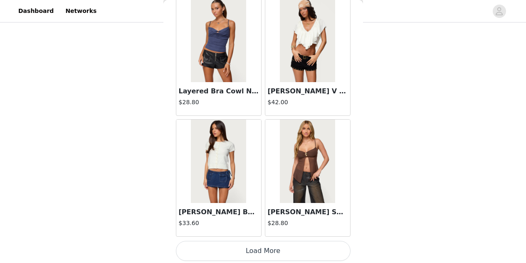
scroll to position [9456, 0]
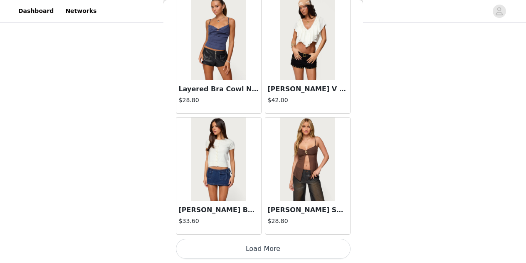
click at [271, 250] on button "Load More" at bounding box center [263, 248] width 175 height 20
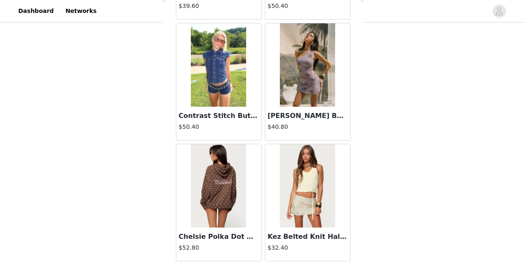
scroll to position [10662, 0]
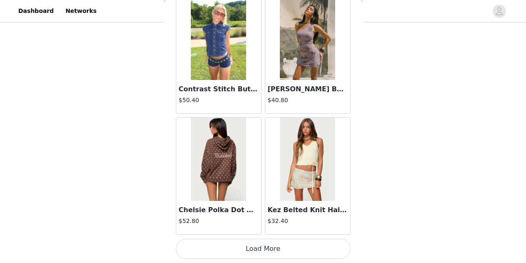
click at [288, 246] on button "Load More" at bounding box center [263, 248] width 175 height 20
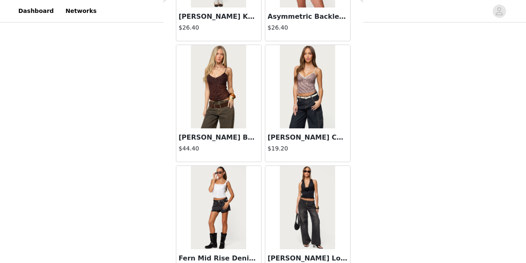
scroll to position [11869, 0]
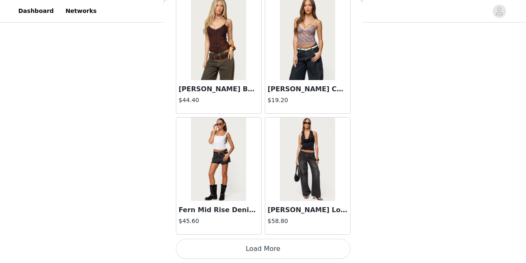
click at [272, 248] on button "Load More" at bounding box center [263, 248] width 175 height 20
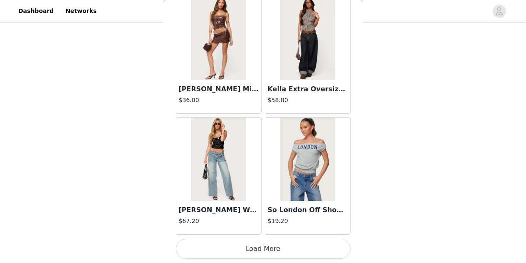
click at [273, 244] on button "Load More" at bounding box center [263, 248] width 175 height 20
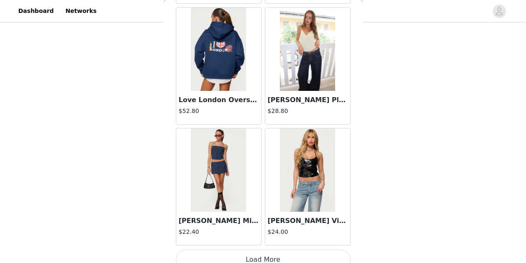
scroll to position [14282, 0]
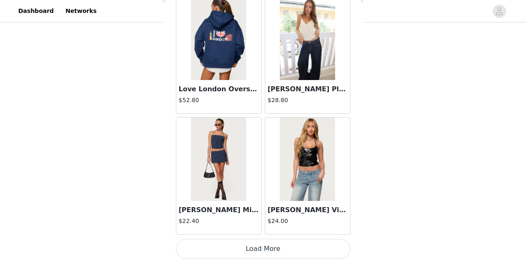
click at [254, 253] on button "Load More" at bounding box center [263, 248] width 175 height 20
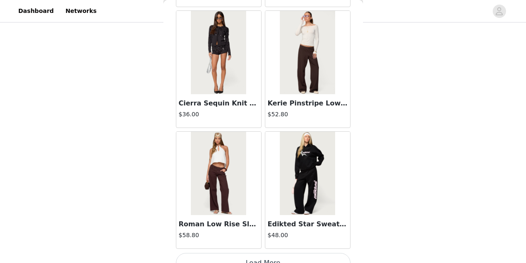
scroll to position [15488, 0]
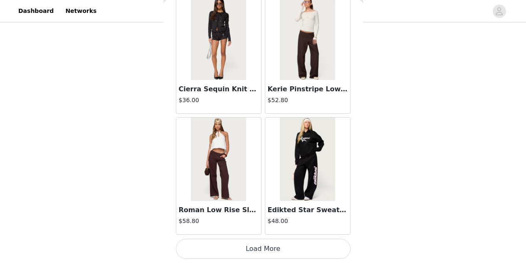
click at [265, 253] on button "Load More" at bounding box center [263, 248] width 175 height 20
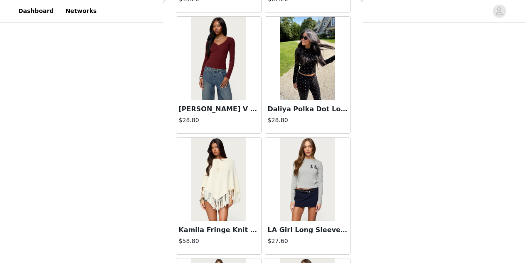
scroll to position [16695, 0]
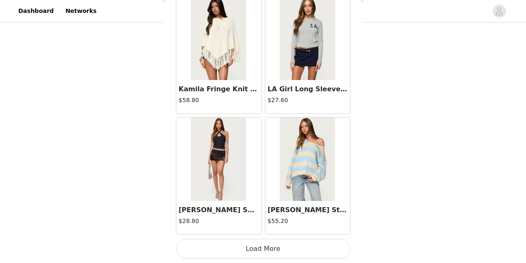
click at [280, 245] on button "Load More" at bounding box center [263, 248] width 175 height 20
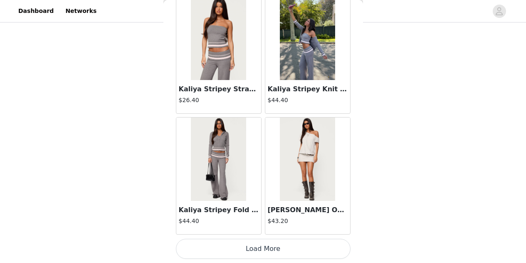
scroll to position [17901, 0]
click at [268, 248] on button "Load More" at bounding box center [263, 249] width 175 height 20
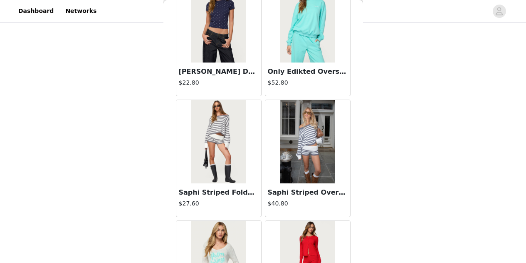
scroll to position [17074, 0]
click at [289, 196] on h3 "Saphi Striped Oversized Knit Sweater" at bounding box center [308, 193] width 80 height 10
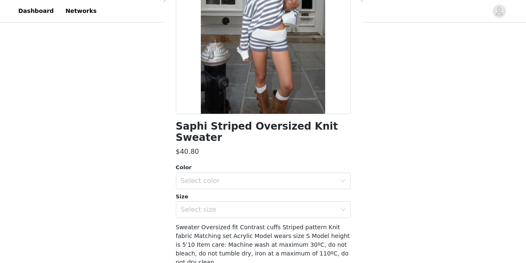
scroll to position [117, 0]
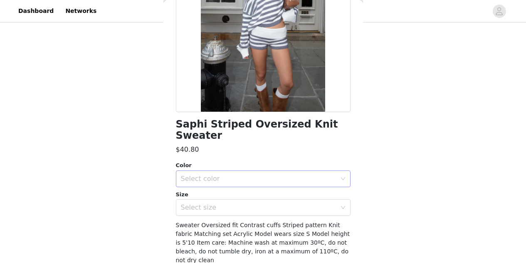
click at [212, 174] on div "Select color" at bounding box center [259, 178] width 156 height 8
click at [216, 182] on li "GRAY-AND-WHITE" at bounding box center [260, 185] width 168 height 13
click at [190, 203] on div "Select size" at bounding box center [259, 207] width 156 height 8
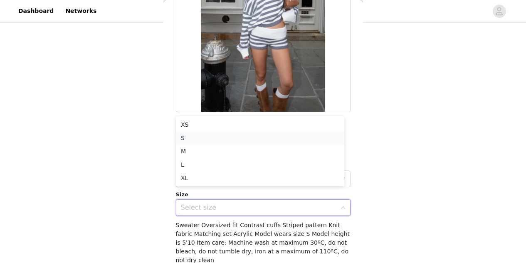
click at [188, 136] on li "S" at bounding box center [260, 137] width 168 height 13
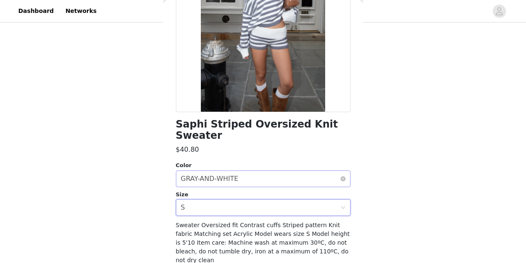
scroll to position [134, 0]
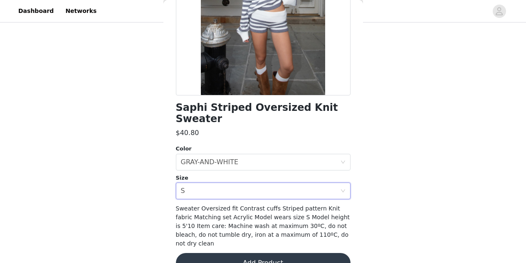
click at [259, 253] on button "Add Product" at bounding box center [263, 263] width 175 height 20
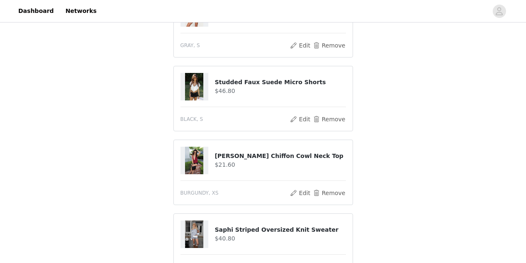
scroll to position [411, 0]
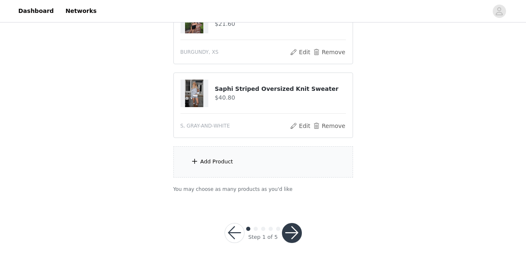
click at [234, 164] on div "Add Product" at bounding box center [263, 161] width 180 height 31
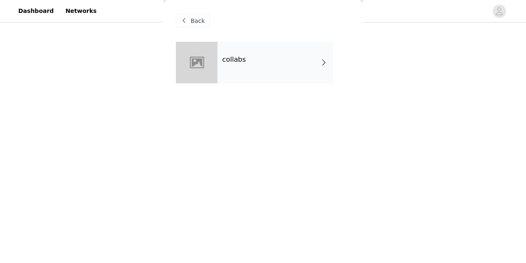
click at [272, 69] on div "collabs" at bounding box center [276, 63] width 116 height 42
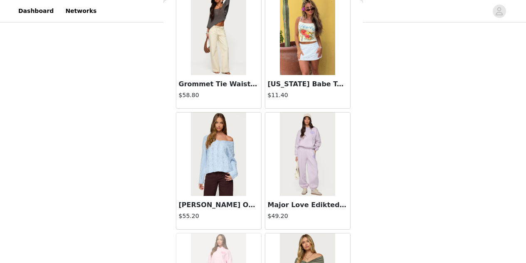
scroll to position [1011, 0]
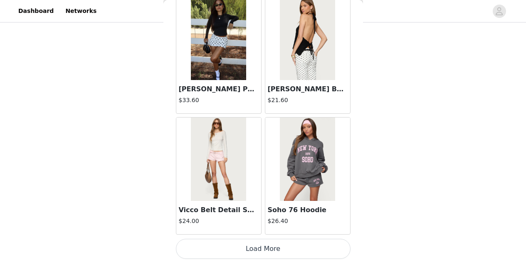
click at [246, 248] on button "Load More" at bounding box center [263, 248] width 175 height 20
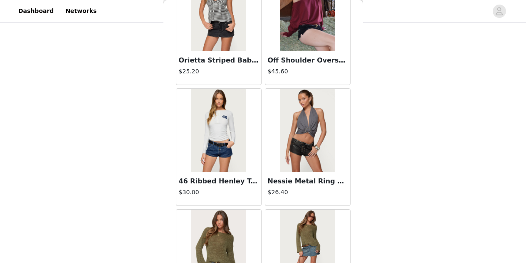
scroll to position [2217, 0]
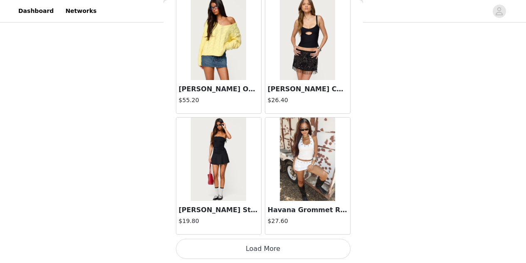
click at [247, 249] on button "Load More" at bounding box center [263, 248] width 175 height 20
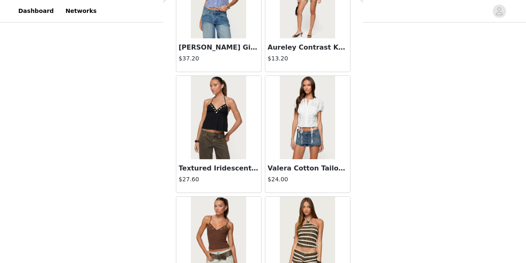
scroll to position [3424, 0]
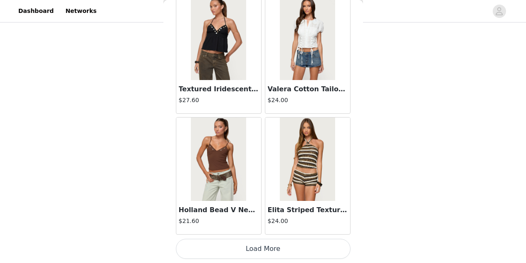
click at [233, 246] on button "Load More" at bounding box center [263, 248] width 175 height 20
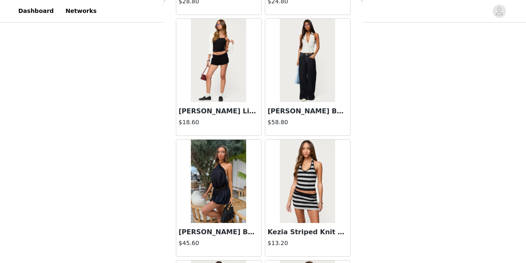
scroll to position [4630, 0]
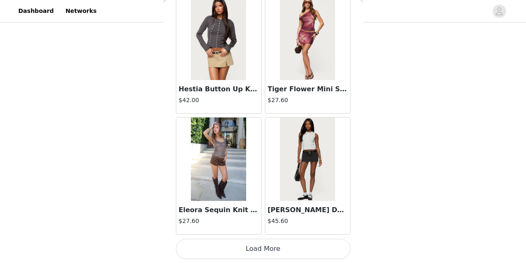
click at [241, 249] on button "Load More" at bounding box center [263, 248] width 175 height 20
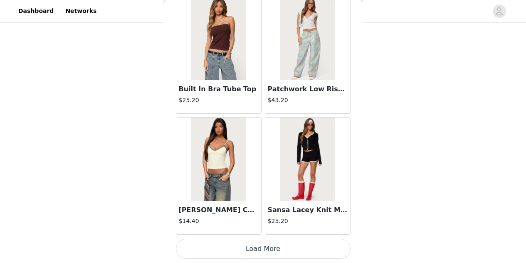
click at [245, 253] on button "Load More" at bounding box center [263, 248] width 175 height 20
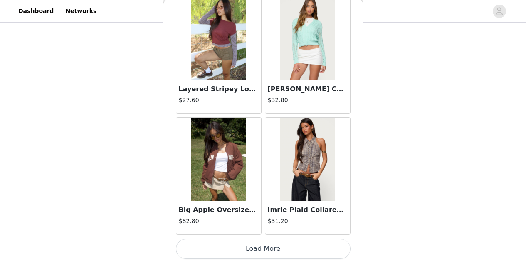
click at [258, 256] on button "Load More" at bounding box center [263, 248] width 175 height 20
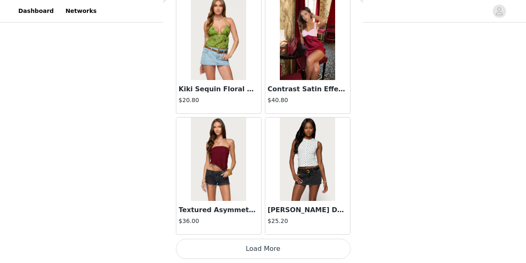
click at [259, 248] on button "Load More" at bounding box center [263, 248] width 175 height 20
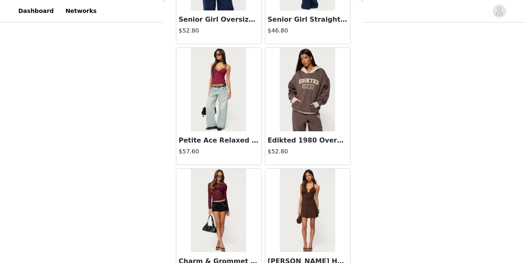
scroll to position [9456, 0]
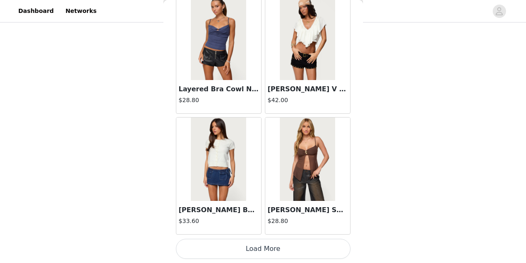
click at [253, 246] on button "Load More" at bounding box center [263, 248] width 175 height 20
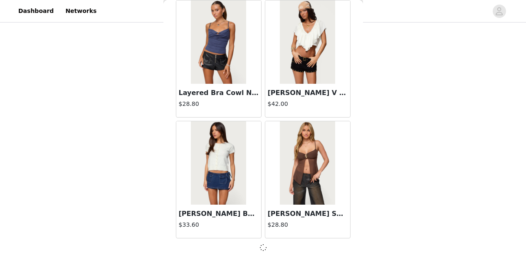
click at [308, 180] on img at bounding box center [307, 162] width 55 height 83
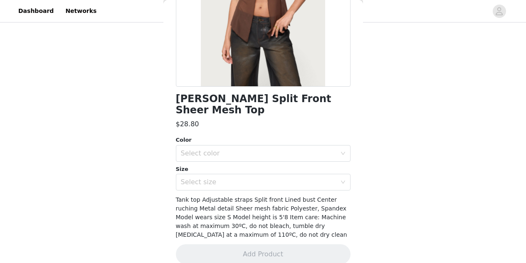
scroll to position [20, 0]
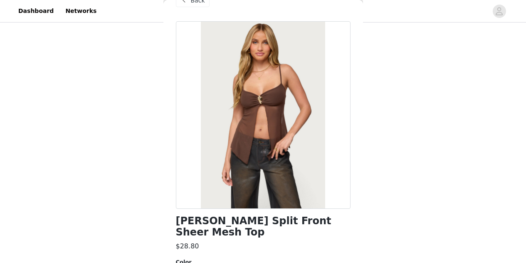
click at [186, 2] on span at bounding box center [184, 0] width 10 height 10
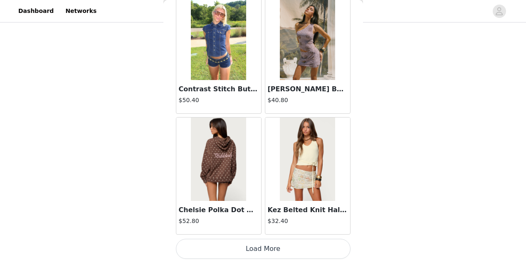
scroll to position [10662, 0]
click at [227, 249] on button "Load More" at bounding box center [263, 248] width 175 height 20
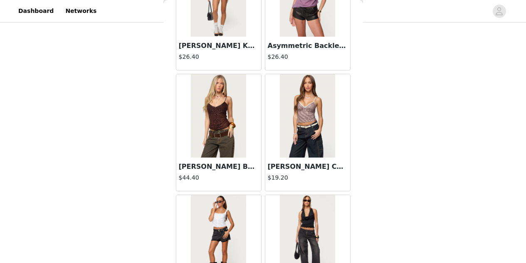
scroll to position [11869, 0]
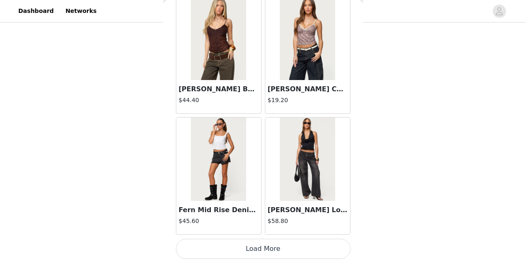
click at [240, 249] on button "Load More" at bounding box center [263, 248] width 175 height 20
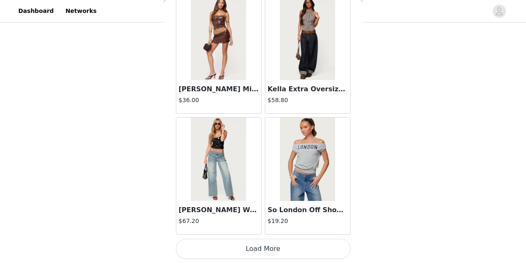
click at [243, 250] on button "Load More" at bounding box center [263, 248] width 175 height 20
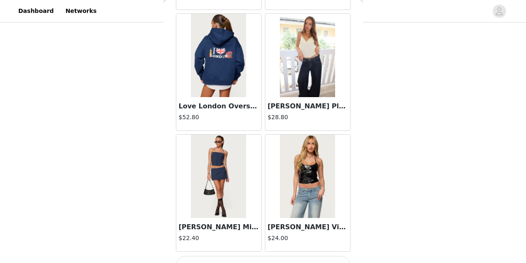
scroll to position [14282, 0]
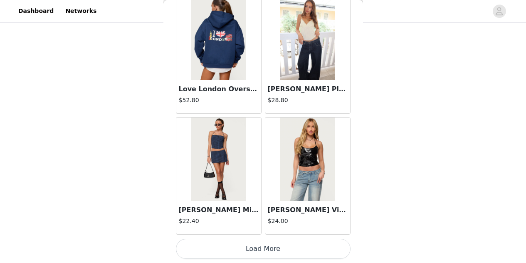
click at [243, 252] on button "Load More" at bounding box center [263, 248] width 175 height 20
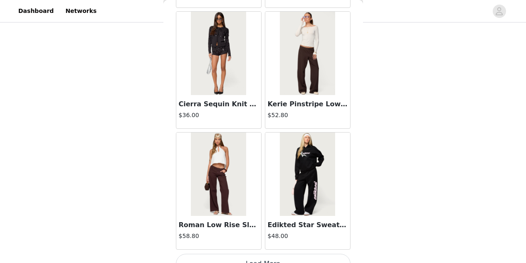
scroll to position [15488, 0]
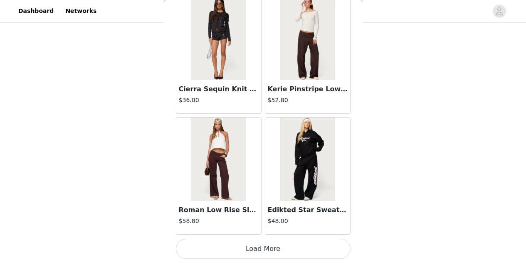
click at [254, 246] on button "Load More" at bounding box center [263, 248] width 175 height 20
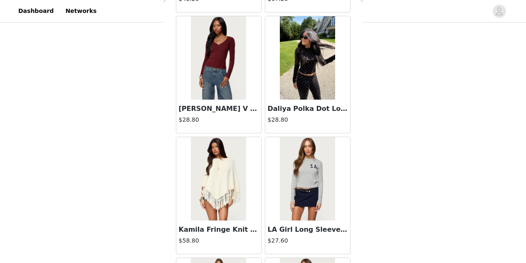
scroll to position [16695, 0]
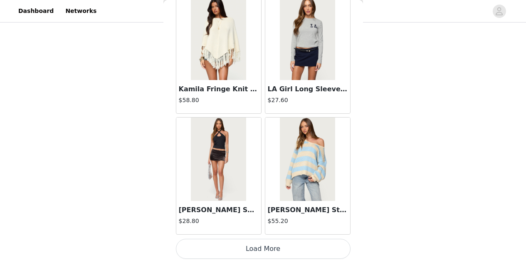
click at [236, 246] on button "Load More" at bounding box center [263, 248] width 175 height 20
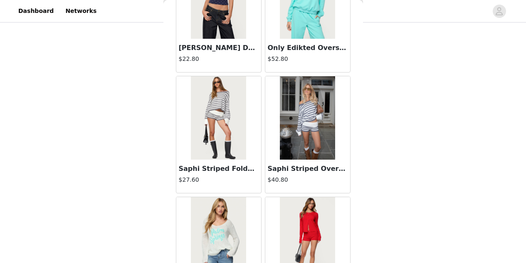
scroll to position [17099, 0]
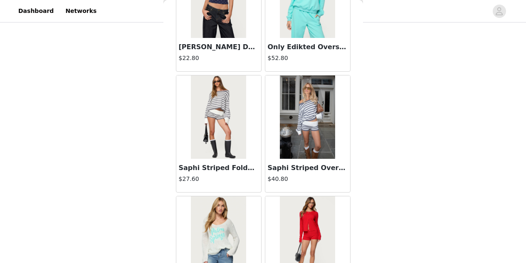
click at [218, 166] on h3 "Saphi Striped Foldover Knit Shorts" at bounding box center [219, 168] width 80 height 10
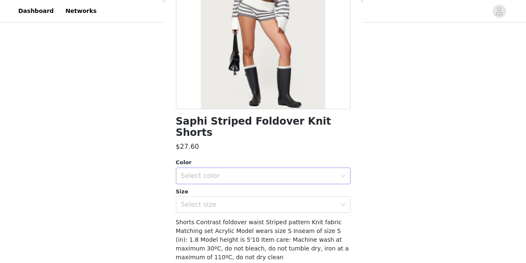
scroll to position [120, 0]
click at [225, 171] on div "Select color" at bounding box center [259, 175] width 156 height 8
click at [220, 183] on li "GRAY-AND-WHITE" at bounding box center [260, 182] width 168 height 13
click at [254, 200] on div "Select size" at bounding box center [259, 204] width 156 height 8
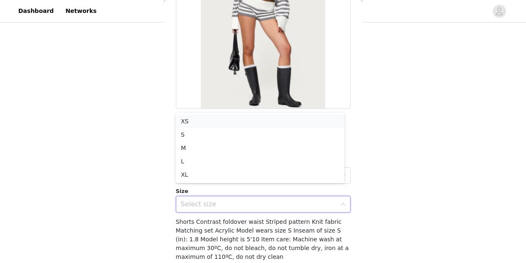
click at [187, 122] on li "XS" at bounding box center [260, 120] width 168 height 13
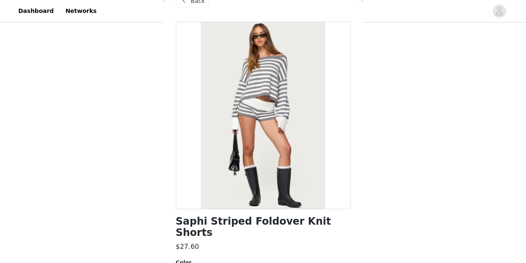
scroll to position [71, 0]
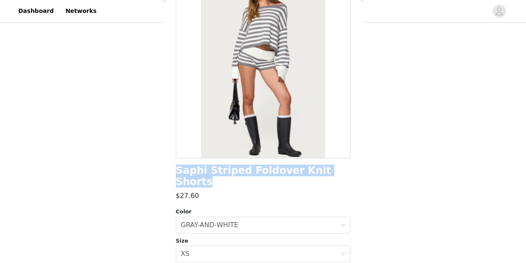
drag, startPoint x: 177, startPoint y: 171, endPoint x: 334, endPoint y: 172, distance: 156.8
click at [334, 172] on div "Saphi Striped Foldover Knit Shorts" at bounding box center [263, 176] width 175 height 22
copy h1 "Saphi Striped Foldover Knit Shorts"
click at [240, 169] on h1 "Saphi Striped Foldover Knit Shorts" at bounding box center [263, 176] width 175 height 22
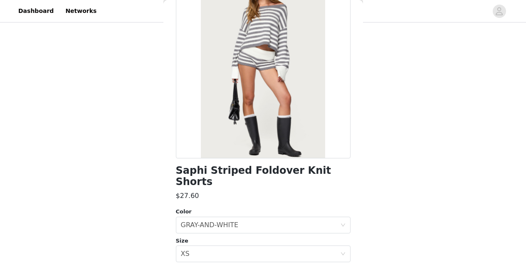
scroll to position [142, 0]
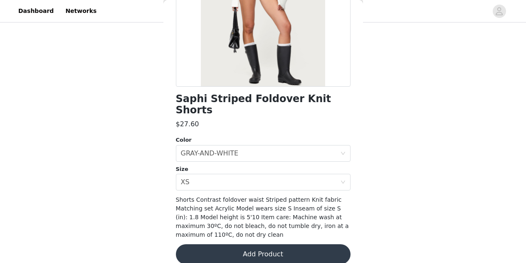
click at [256, 244] on button "Add Product" at bounding box center [263, 254] width 175 height 20
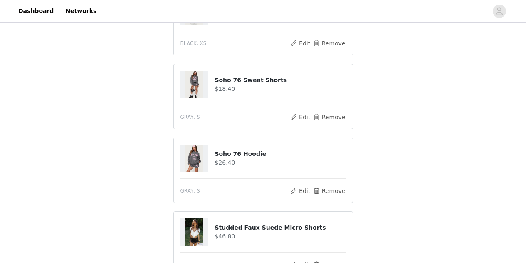
scroll to position [125, 0]
click at [334, 191] on button "Remove" at bounding box center [328, 191] width 33 height 10
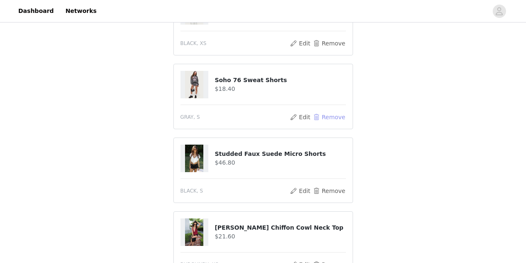
click at [337, 116] on button "Remove" at bounding box center [328, 117] width 33 height 10
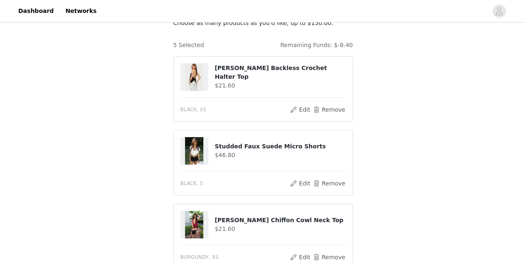
scroll to position [60, 0]
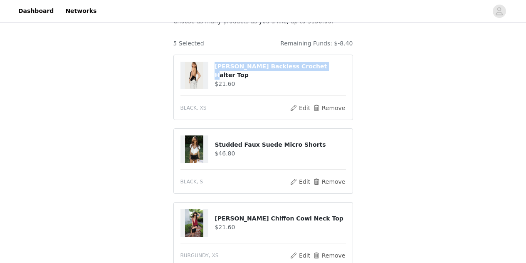
drag, startPoint x: 214, startPoint y: 69, endPoint x: 303, endPoint y: 67, distance: 89.5
click at [303, 67] on div "[PERSON_NAME] Backless Crochet Halter Top $21.60" at bounding box center [264, 75] width 166 height 27
copy div "[PERSON_NAME] Backless Crochet Halter Top"
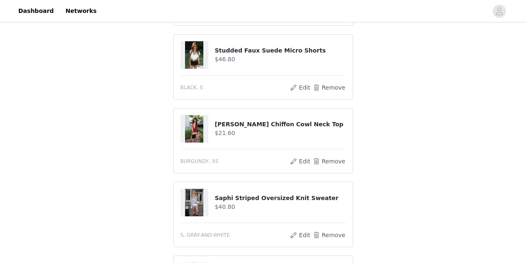
scroll to position [156, 0]
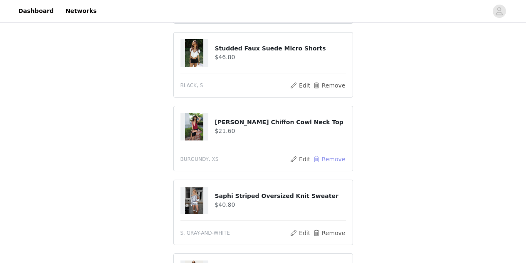
click at [334, 159] on button "Remove" at bounding box center [328, 159] width 33 height 10
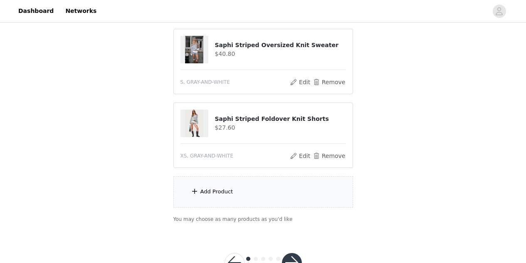
scroll to position [263, 0]
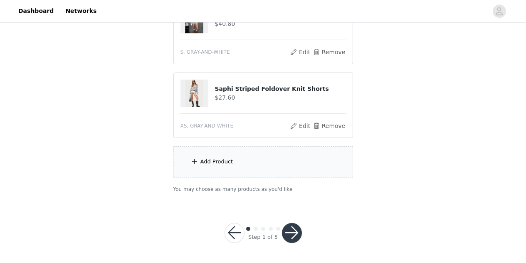
click at [295, 233] on button "button" at bounding box center [292, 233] width 20 height 20
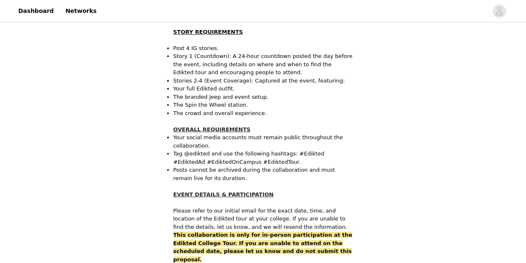
scroll to position [588, 0]
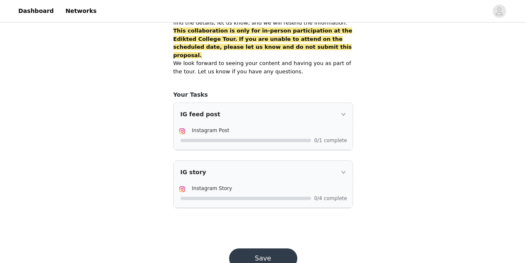
click at [243, 248] on button "Save" at bounding box center [263, 258] width 68 height 20
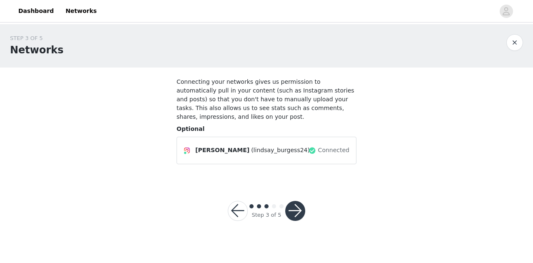
click at [296, 203] on button "button" at bounding box center [295, 211] width 20 height 20
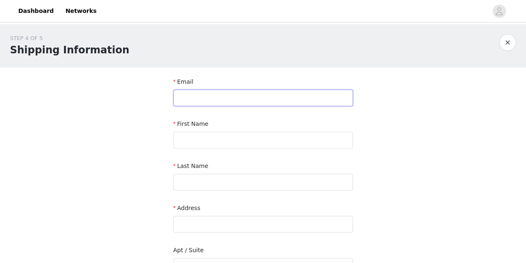
click at [188, 99] on input "text" at bounding box center [263, 97] width 180 height 17
type input "[EMAIL_ADDRESS][DOMAIN_NAME]"
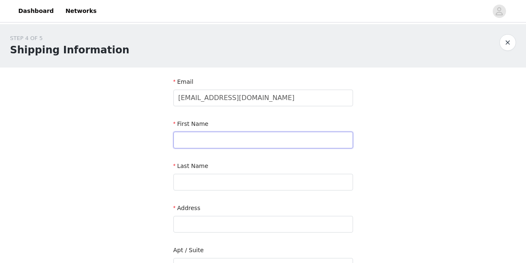
type input "[PERSON_NAME]"
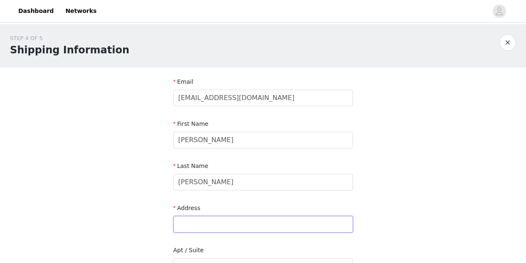
type input "[STREET_ADDRESS]"
type input "[GEOGRAPHIC_DATA]"
type input "44022"
type input "4405913658"
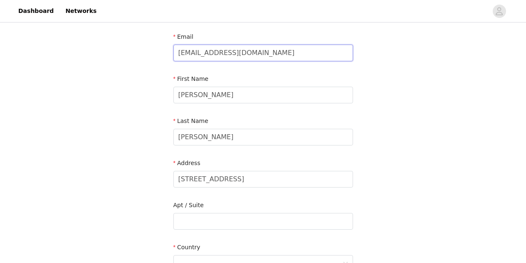
scroll to position [45, 0]
drag, startPoint x: 242, startPoint y: 183, endPoint x: 176, endPoint y: 181, distance: 65.8
click at [176, 181] on input "[STREET_ADDRESS]" at bounding box center [263, 178] width 180 height 17
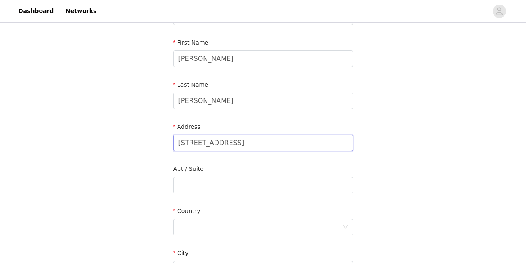
scroll to position [82, 0]
type input "[STREET_ADDRESS]"
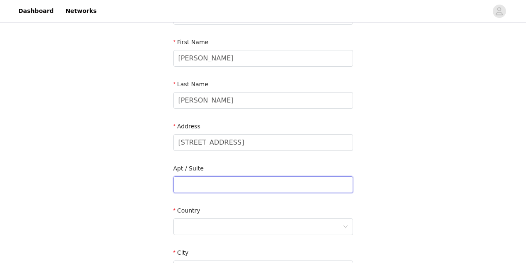
click at [200, 190] on input "text" at bounding box center [263, 184] width 180 height 17
click at [193, 230] on div at bounding box center [260, 226] width 164 height 16
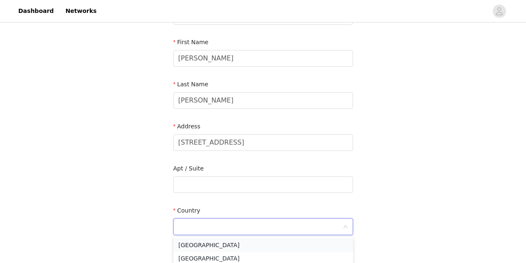
click at [205, 243] on li "[GEOGRAPHIC_DATA]" at bounding box center [263, 244] width 180 height 13
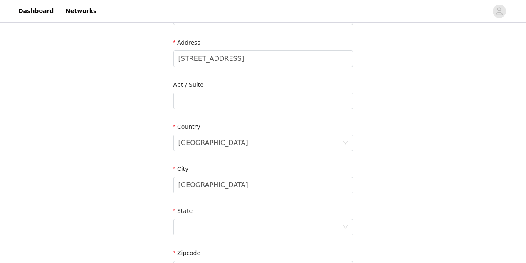
scroll to position [166, 0]
click at [213, 183] on input "[GEOGRAPHIC_DATA]" at bounding box center [263, 184] width 180 height 17
type input "[GEOGRAPHIC_DATA]"
click at [197, 227] on div at bounding box center [260, 226] width 164 height 16
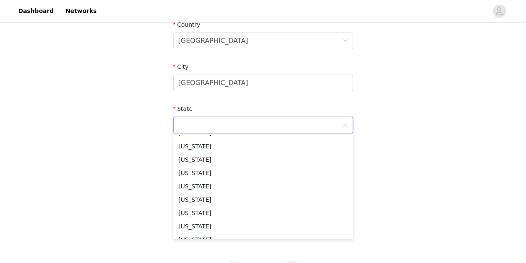
scroll to position [502, 0]
click at [213, 212] on li "[US_STATE]" at bounding box center [263, 213] width 180 height 13
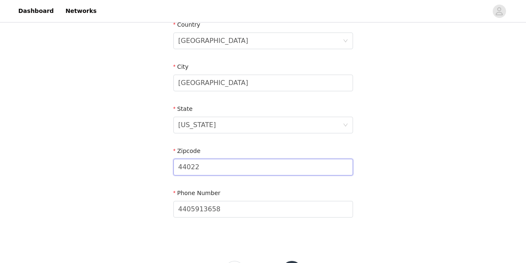
click at [233, 164] on input "44022" at bounding box center [263, 167] width 180 height 17
type input "45056"
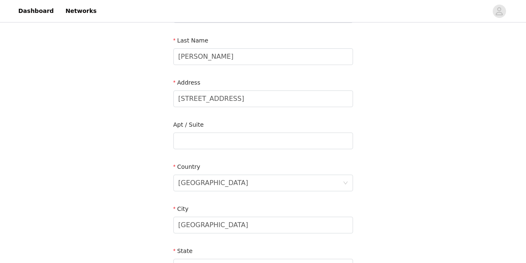
scroll to position [107, 0]
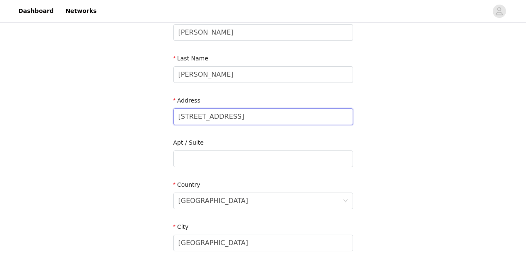
drag, startPoint x: 253, startPoint y: 116, endPoint x: 176, endPoint y: 119, distance: 77.5
click at [176, 119] on input "[STREET_ADDRESS]" at bounding box center [263, 116] width 180 height 17
paste input "[STREET_ADDRESS]"
type input "[STREET_ADDRESS]"
click at [126, 149] on div "STEP 4 OF 5 Shipping Information Email [EMAIL_ADDRESS][DOMAIN_NAME] First Name …" at bounding box center [263, 158] width 526 height 483
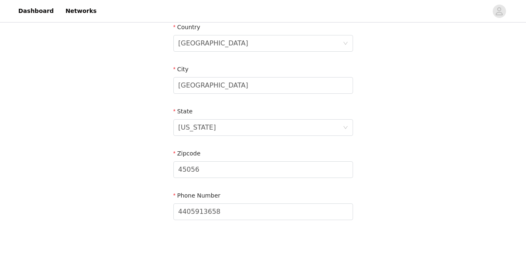
scroll to position [305, 0]
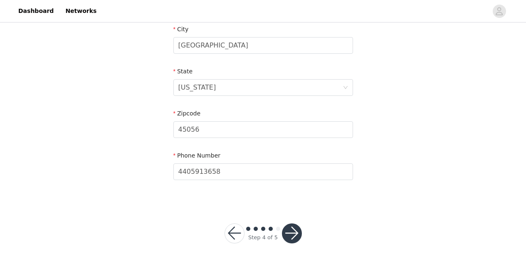
click at [294, 233] on button "button" at bounding box center [292, 233] width 20 height 20
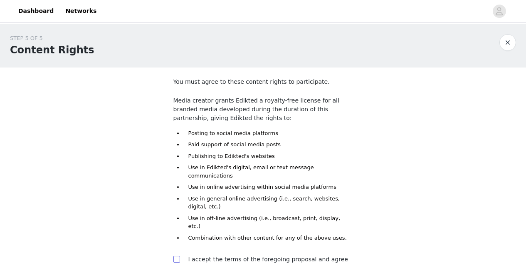
click at [176, 255] on input "checkbox" at bounding box center [176, 258] width 6 height 6
checkbox input "true"
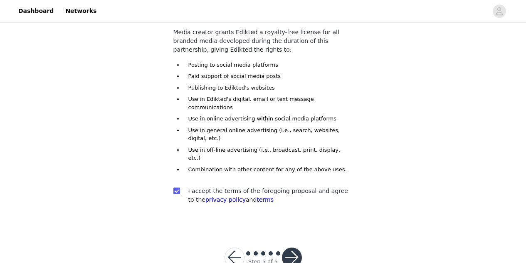
click at [292, 247] on button "button" at bounding box center [292, 257] width 20 height 20
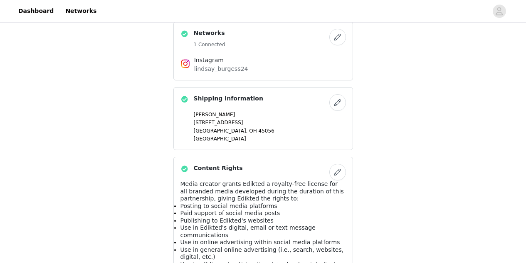
scroll to position [538, 0]
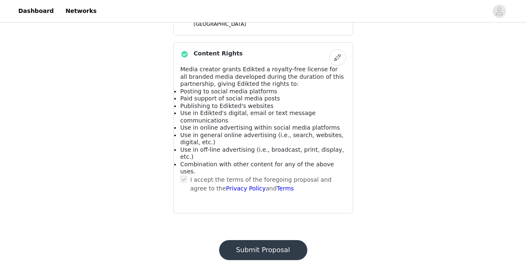
click at [251, 240] on button "Submit Proposal" at bounding box center [263, 250] width 88 height 20
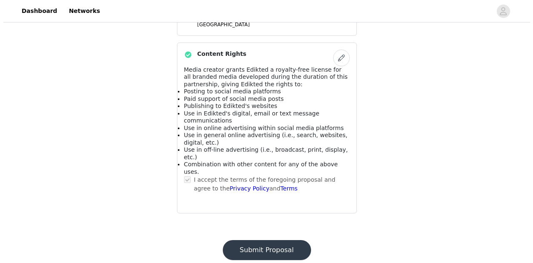
scroll to position [0, 0]
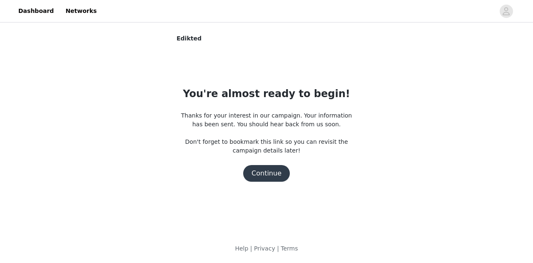
click at [268, 176] on button "Continue" at bounding box center [266, 173] width 47 height 17
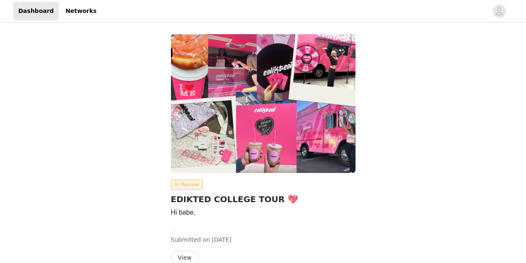
scroll to position [43, 0]
